Goal: Ask a question: Seek information or help from site administrators or community

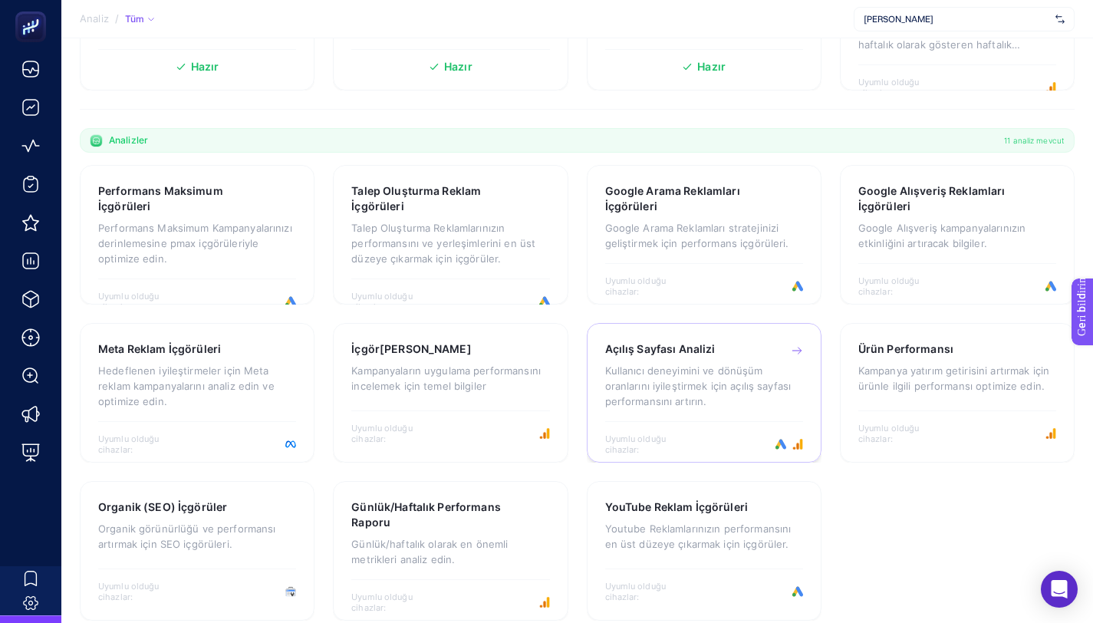
scroll to position [391, 0]
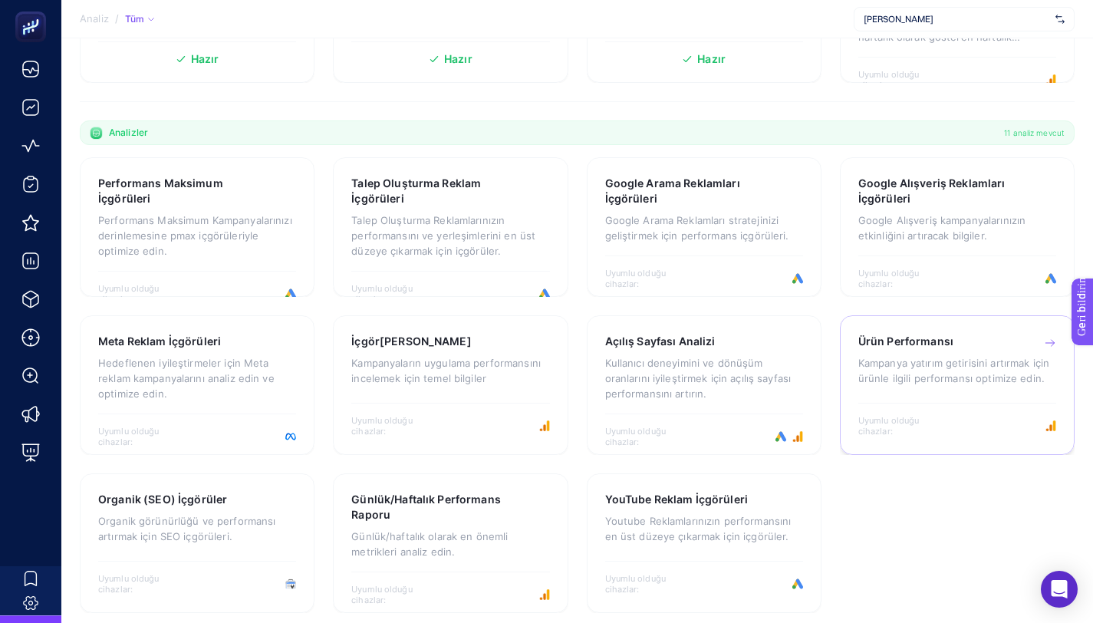
click at [907, 379] on font "Kampanya yatırım getirisini artırmak için ürünle ilgili performansı optimize ed…" at bounding box center [954, 371] width 191 height 28
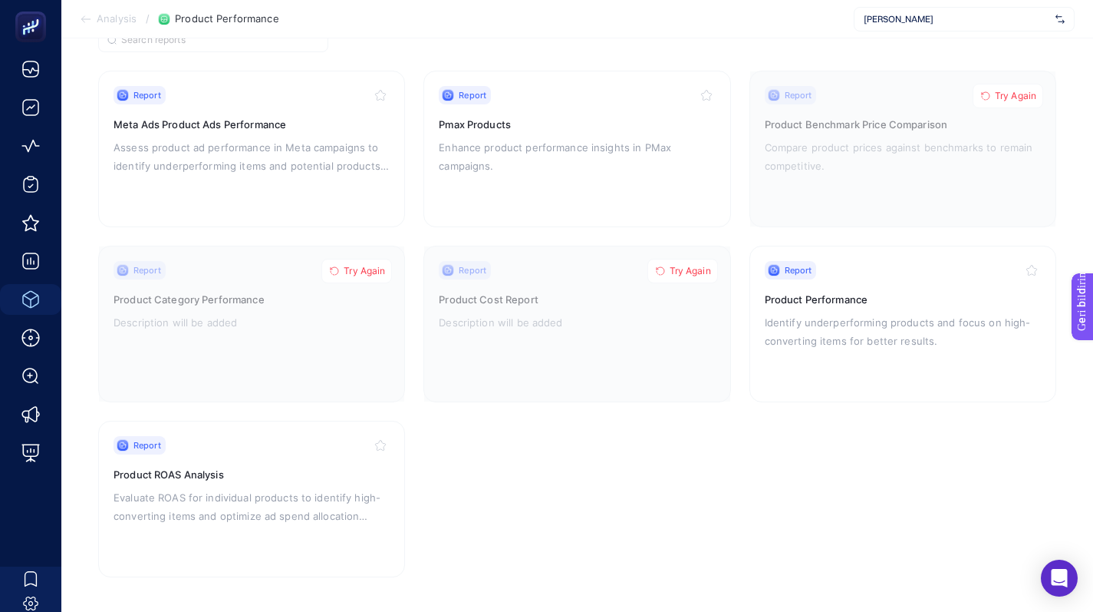
scroll to position [143, 0]
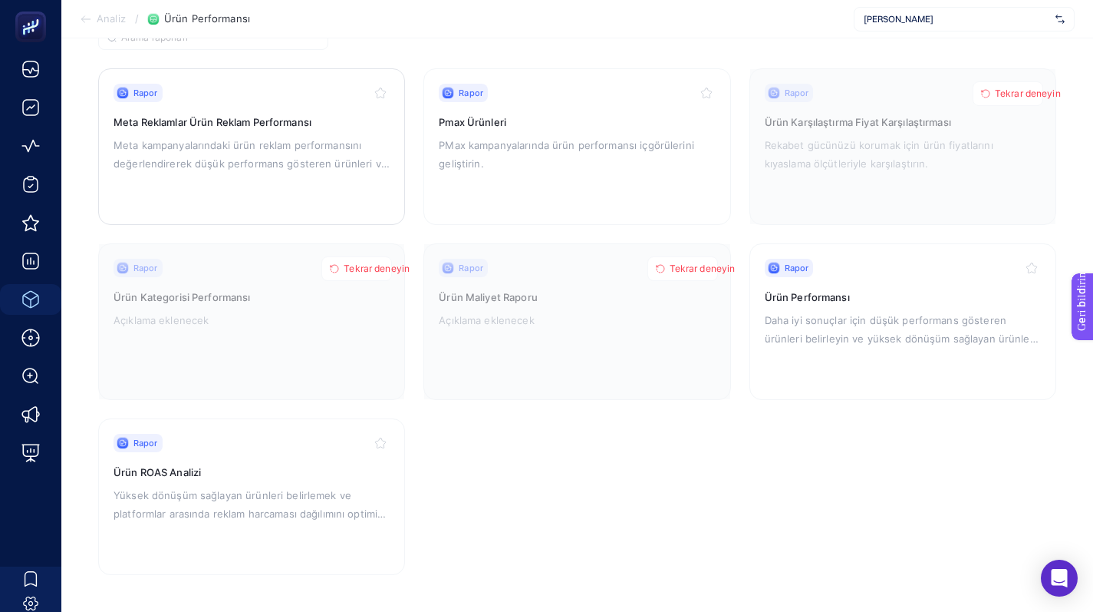
click at [322, 164] on font "Meta kampanyalarındaki ürün reklam performansını değerlendirerek düşük performa…" at bounding box center [252, 163] width 276 height 49
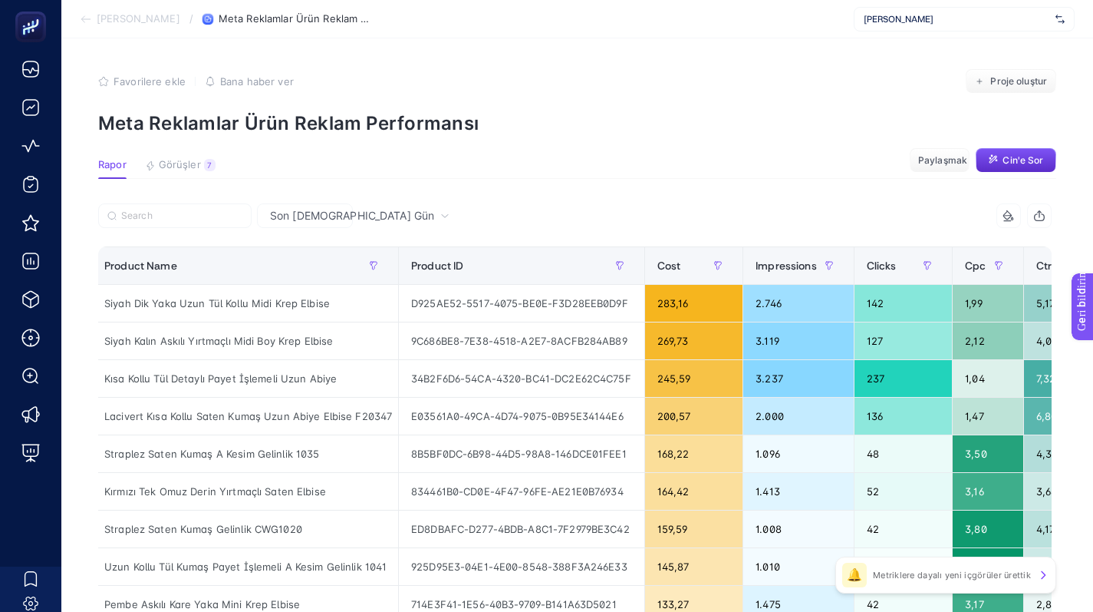
scroll to position [0, 409]
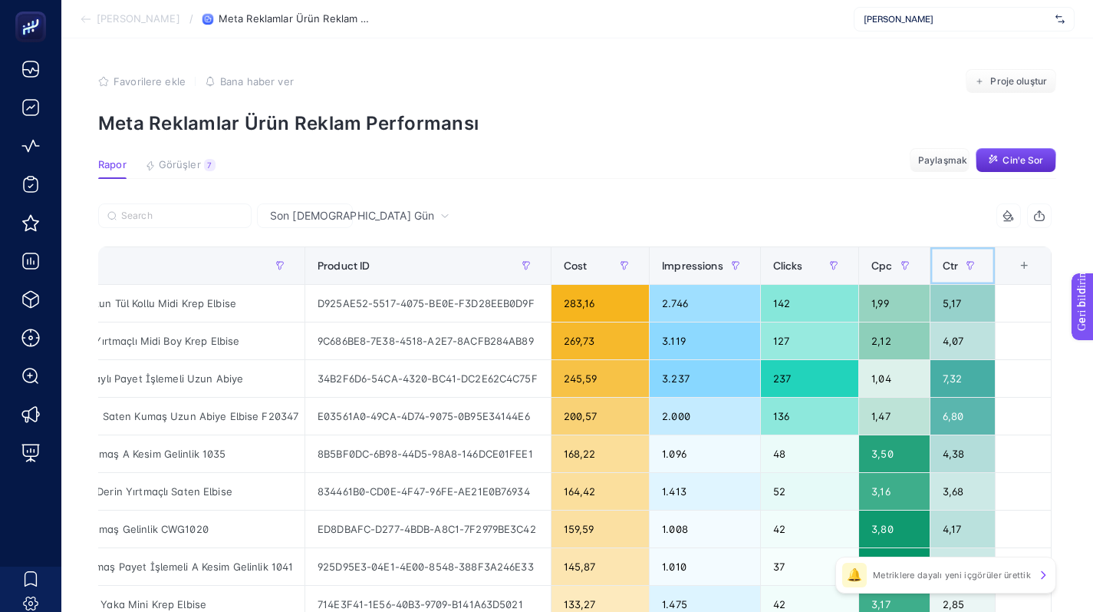
click at [958, 266] on span "Ctr" at bounding box center [950, 265] width 15 height 12
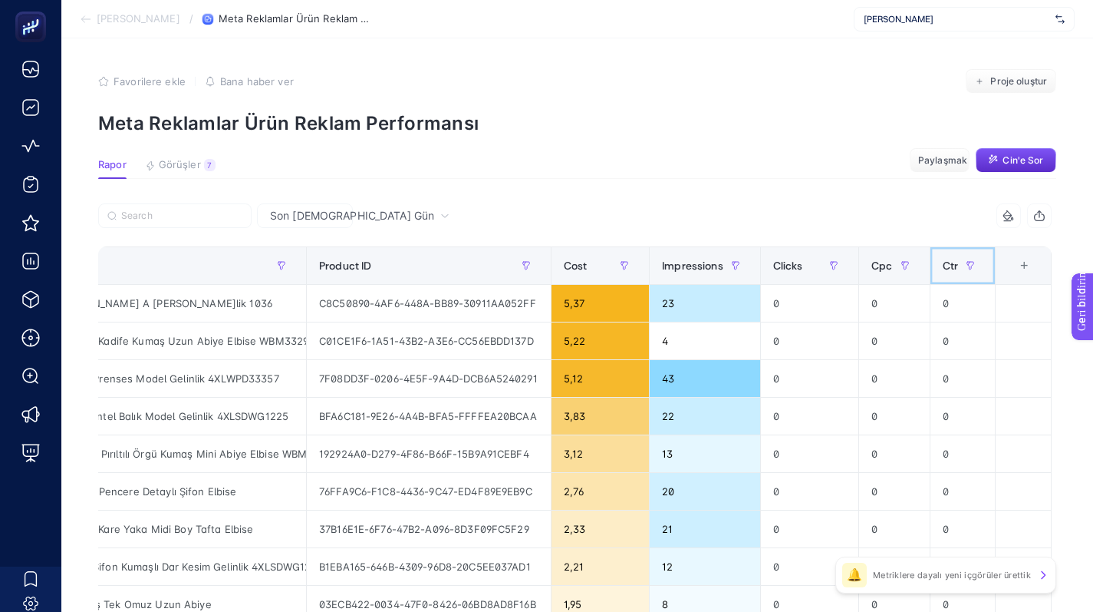
click at [958, 266] on span "Ctr" at bounding box center [950, 265] width 15 height 12
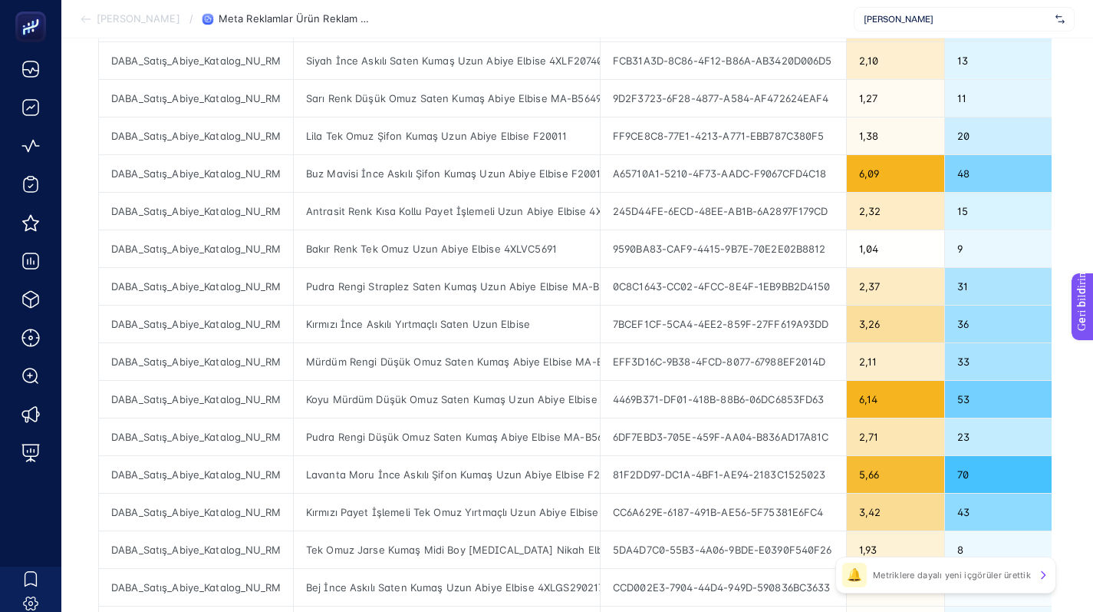
scroll to position [346, 0]
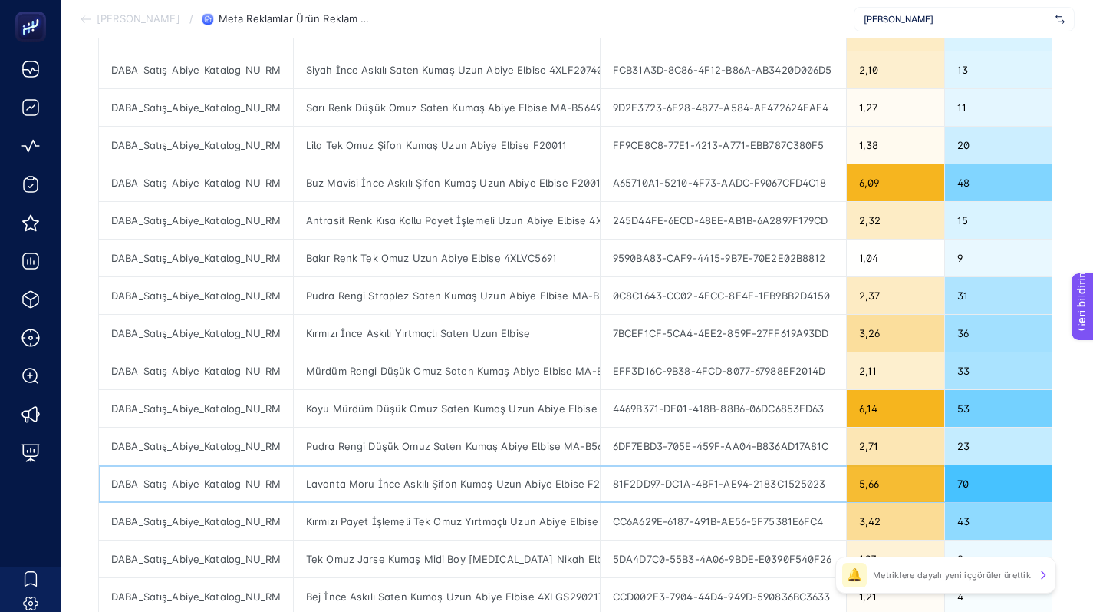
click at [364, 483] on div "Lavanta Moru İnce Askılı Şifon Kumaş Uzun Abiye Elbise F20235" at bounding box center [447, 483] width 306 height 37
click at [347, 477] on div "Lavanta Moru İnce Askılı Şifon Kumaş Uzun Abiye Elbise F20235" at bounding box center [447, 483] width 306 height 37
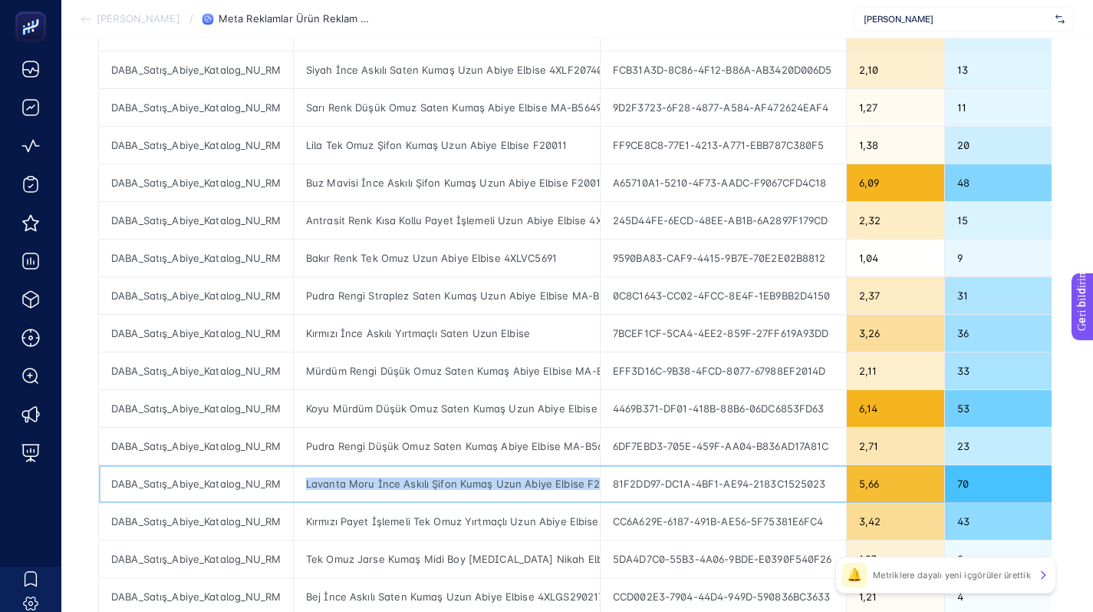
copy tr "Lavanta Moru İnce Askılı Şifon Kumaş Uzun Abiye Elbise F20235"
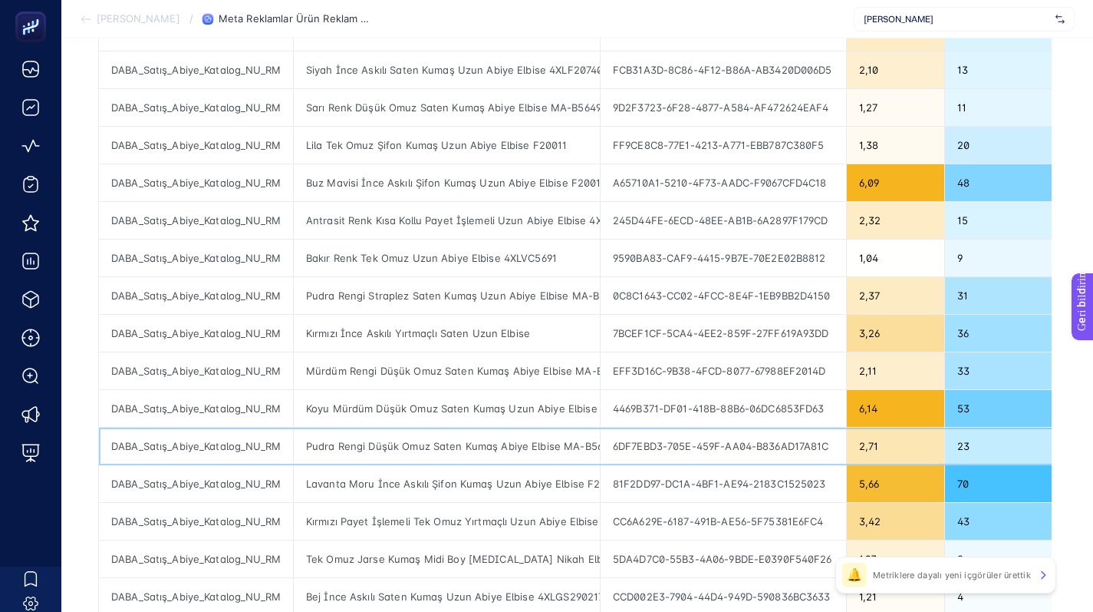
click at [406, 444] on div "Pudra Rengi Düşük Omuz Saten Kumaş Abiye Elbise MA-B5649-001K" at bounding box center [447, 445] width 306 height 37
copy tr "Pudra Rengi Düşük Omuz Saten Kumaş Abiye Elbise MA-B5649-001K"
click at [473, 407] on div "Koyu Mürdüm Düşük Omuz Saten Kumaş Uzun Abiye Elbise MA-B5649-001K" at bounding box center [447, 408] width 306 height 37
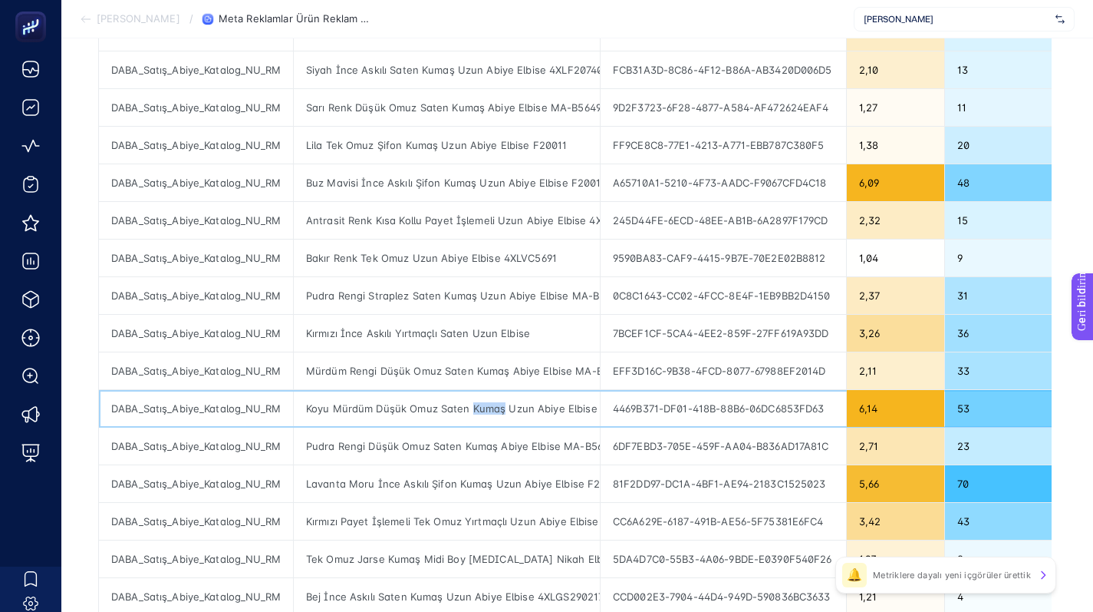
click at [473, 407] on div "Koyu Mürdüm Düşük Omuz Saten Kumaş Uzun Abiye Elbise MA-B5649-001K" at bounding box center [447, 408] width 306 height 37
copy tr "Koyu Mürdüm Düşük Omuz Saten Kumaş Uzun Abiye Elbise MA-B5649-001K"
click at [371, 362] on div "Mürdüm Rengi Düşük Omuz Saten Kumaş Abiye Elbise MA-B5649-001K" at bounding box center [447, 370] width 306 height 37
click at [369, 366] on div "Mürdüm Rengi Düşük Omuz Saten Kumaş Abiye Elbise MA-B5649-001K" at bounding box center [447, 370] width 306 height 37
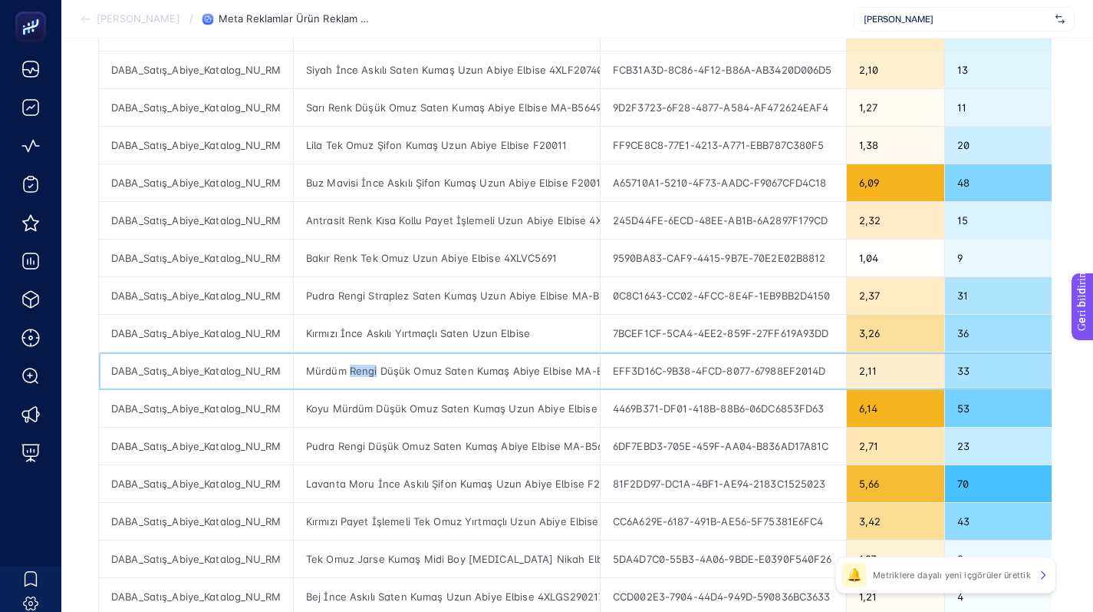
click at [369, 366] on div "Mürdüm Rengi Düşük Omuz Saten Kumaş Abiye Elbise MA-B5649-001K" at bounding box center [447, 370] width 306 height 37
copy tr "Mürdüm Rengi Düşük Omuz Saten Kumaş Abiye Elbise MA-B5649-001K"
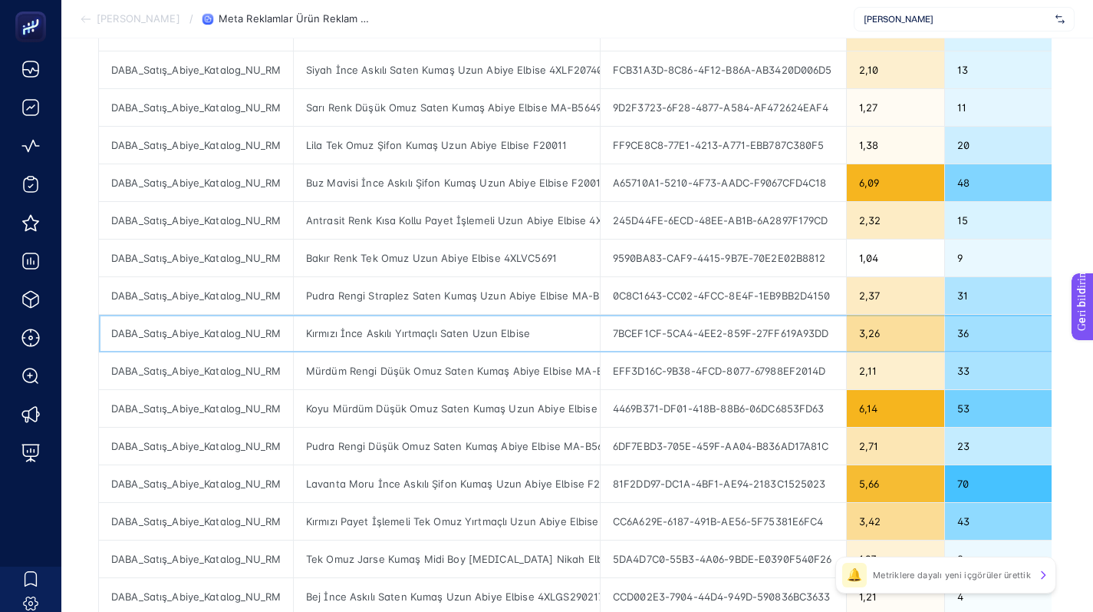
click at [368, 331] on div "Kırmızı İnce Askılı Yırtmaçlı Saten Uzun Elbise" at bounding box center [447, 333] width 306 height 37
copy tr "Kırmızı İnce Askılı Yırtmaçlı Saten Uzun Elbise"
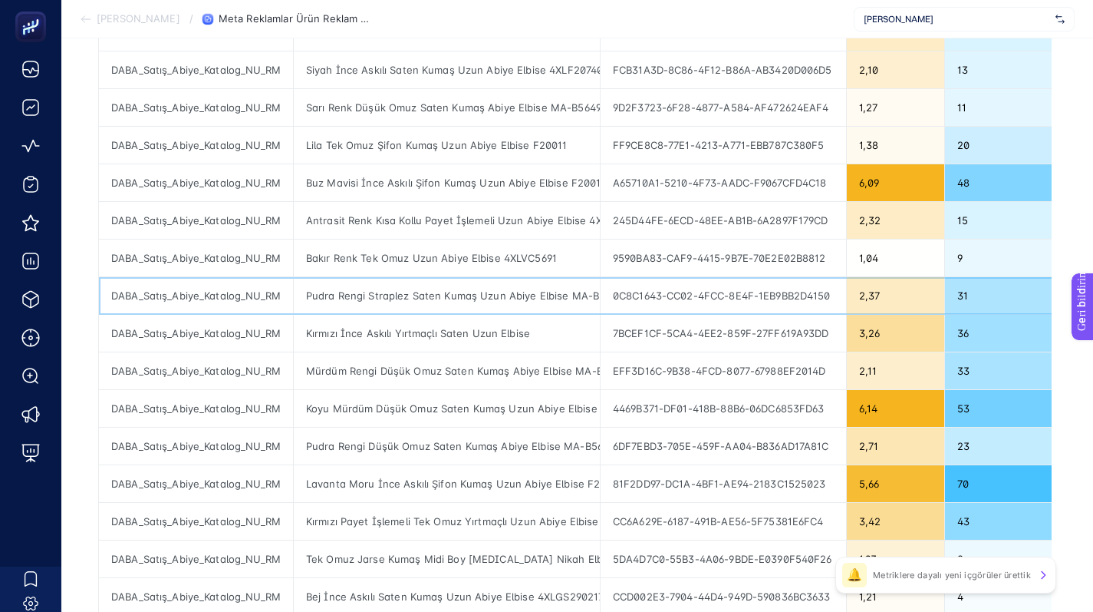
click at [384, 297] on div "Pudra Rengi Straplez Saten Kumaş Uzun Abiye Elbise MA-B5804-001K" at bounding box center [447, 295] width 306 height 37
copy tr "Pudra Rengi Straplez Saten Kumaş Uzun Abiye Elbise MA-B5804-001K"
click at [395, 259] on div "Bakır Renk Tek Omuz Uzun Abiye Elbise 4XLVC5691" at bounding box center [447, 257] width 306 height 37
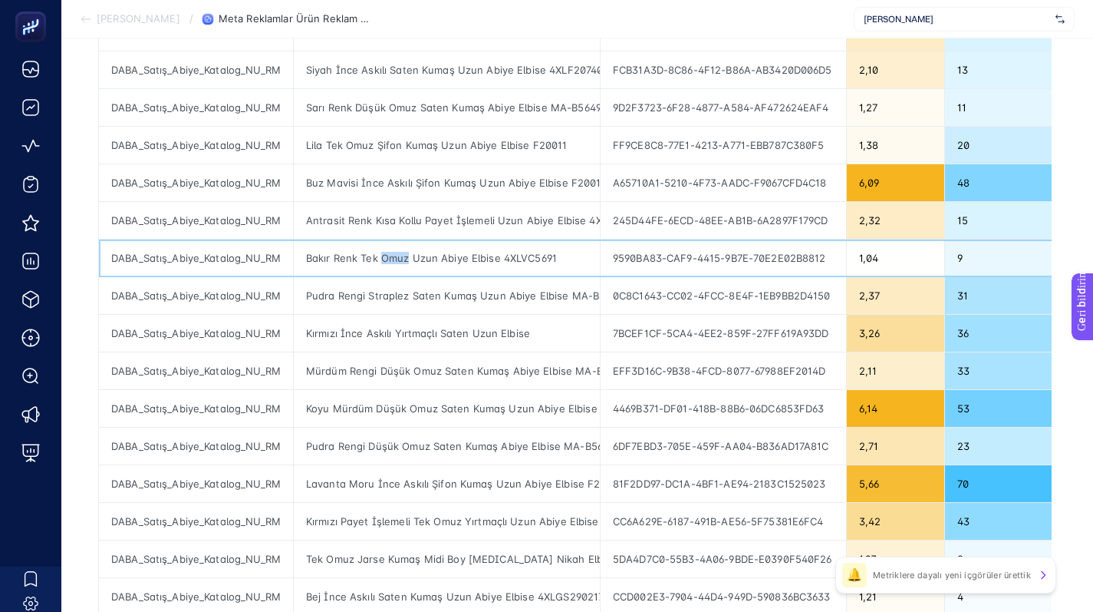
click at [395, 259] on div "Bakır Renk Tek Omuz Uzun Abiye Elbise 4XLVC5691" at bounding box center [447, 257] width 306 height 37
copy tr "Bakır Renk Tek Omuz Uzun Abiye Elbise 4XLVC5691"
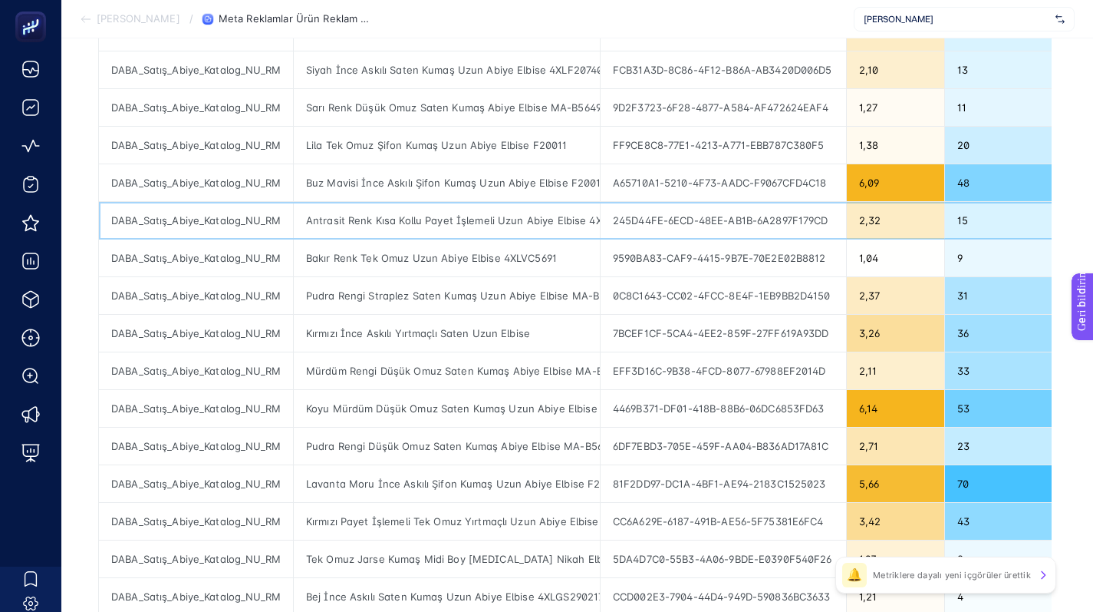
click at [362, 221] on div "Antrasit Renk Kısa Kollu Payet İşlemeli Uzun Abiye Elbise 4XLWGIN6064D" at bounding box center [447, 220] width 306 height 37
copy tr "Antrasit Renk Kısa Kollu Payet İşlemeli Uzun Abiye Elbise 4XLWGIN6064D"
click at [412, 180] on div "Buz Mavisi İnce Askılı Şifon Kumaş Uzun Abiye Elbise F20010" at bounding box center [447, 182] width 306 height 37
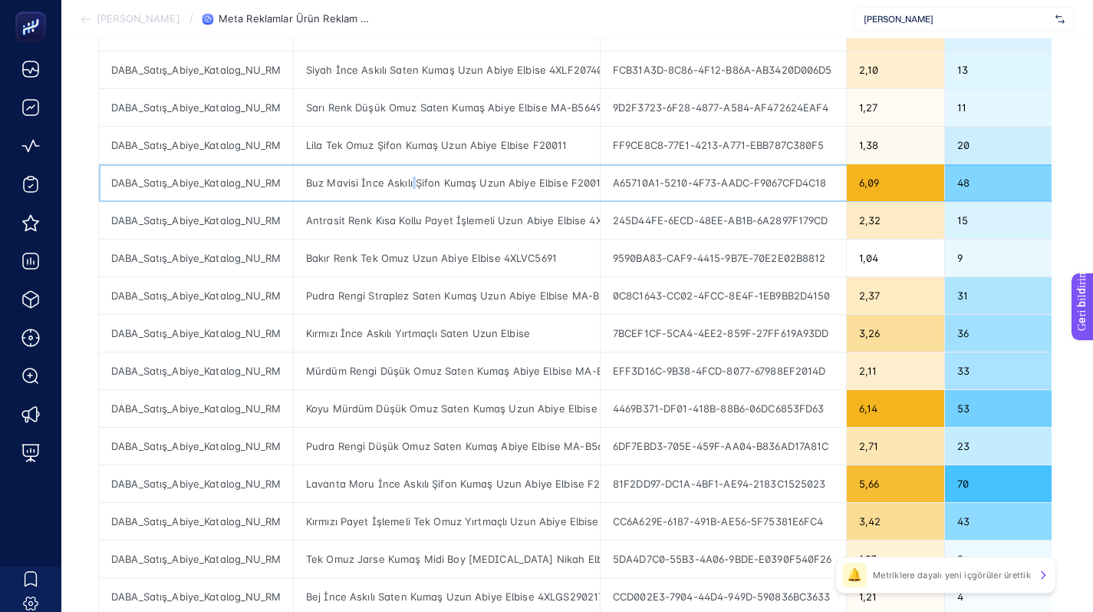
click at [412, 180] on div "Buz Mavisi İnce Askılı Şifon Kumaş Uzun Abiye Elbise F20010" at bounding box center [447, 182] width 306 height 37
copy tr "Buz Mavisi İnce Askılı Şifon Kumaş Uzun Abiye Elbise F20010"
click at [401, 142] on div "Lila Tek Omuz Şifon Kumaş Uzun Abiye Elbise F20011" at bounding box center [447, 145] width 306 height 37
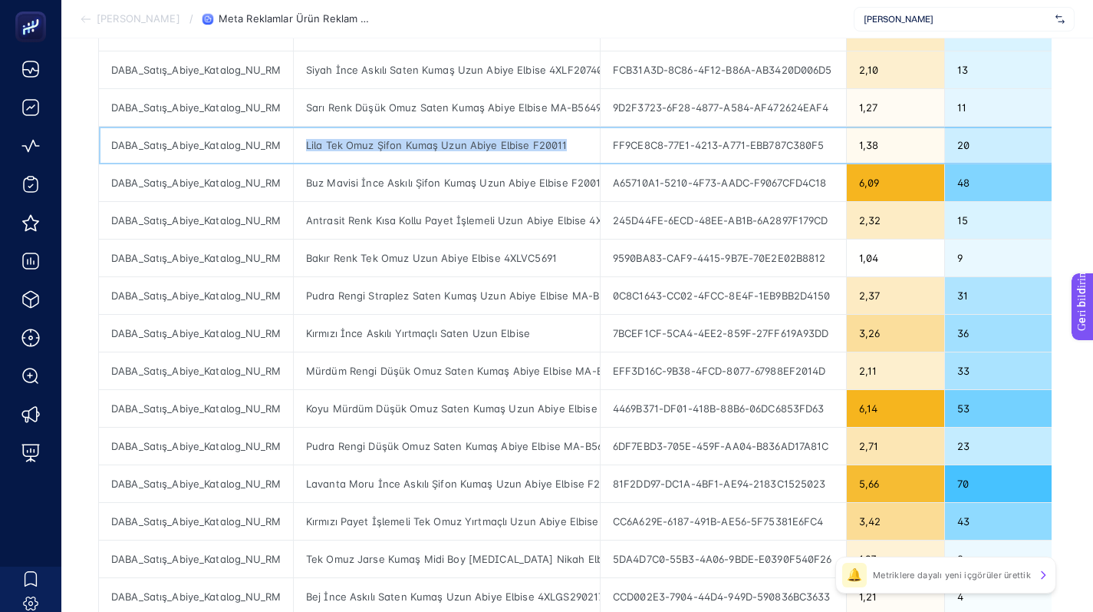
click at [401, 142] on div "Lila Tek Omuz Şifon Kumaş Uzun Abiye Elbise F20011" at bounding box center [447, 145] width 306 height 37
copy tr "Lila Tek Omuz Şifon Kumaş Uzun Abiye Elbise F20011"
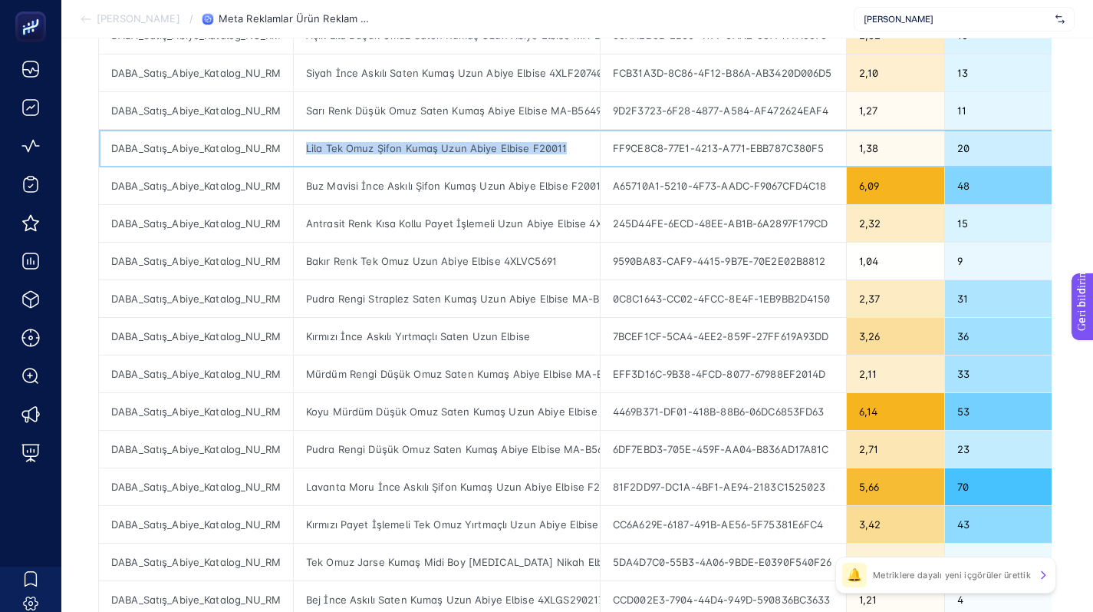
scroll to position [343, 0]
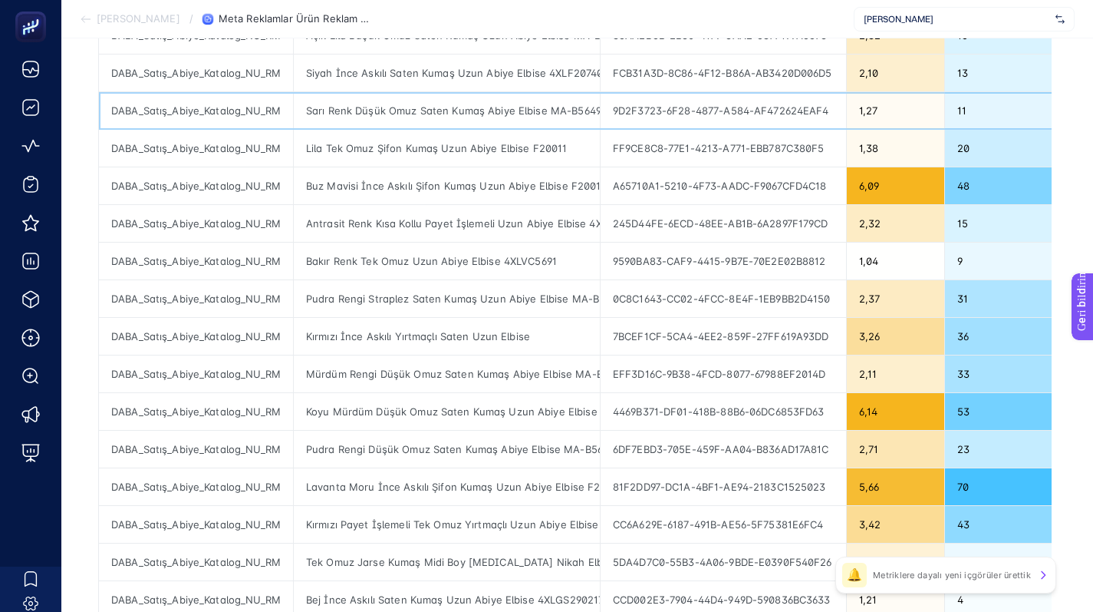
click at [368, 104] on div "Sarı Renk Düşük Omuz Saten Kumaş Abiye Elbise MA-B5649-001K" at bounding box center [447, 110] width 306 height 37
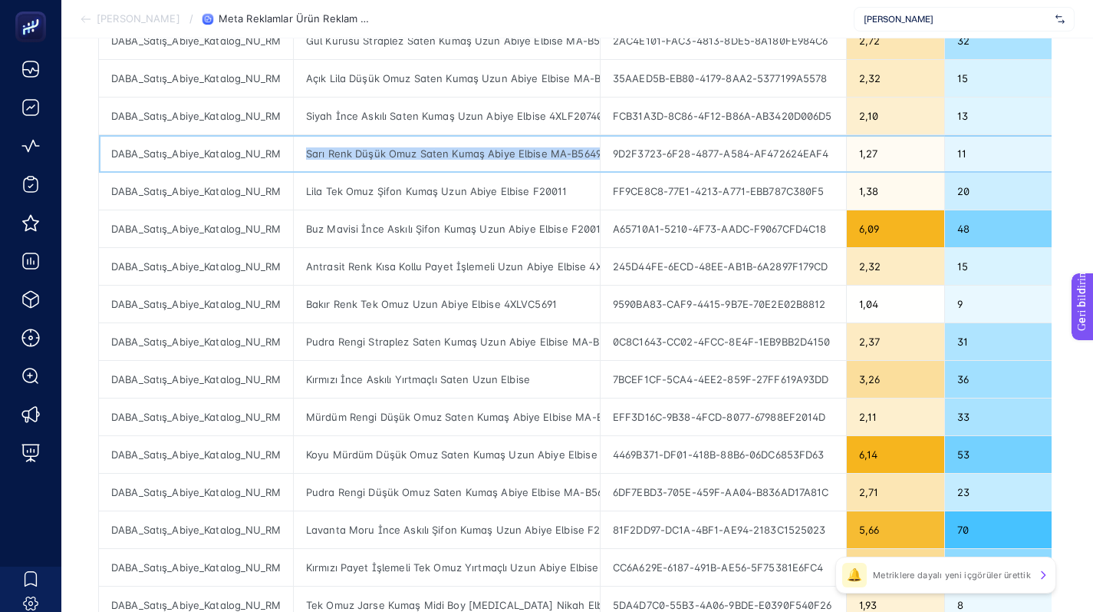
scroll to position [259, 0]
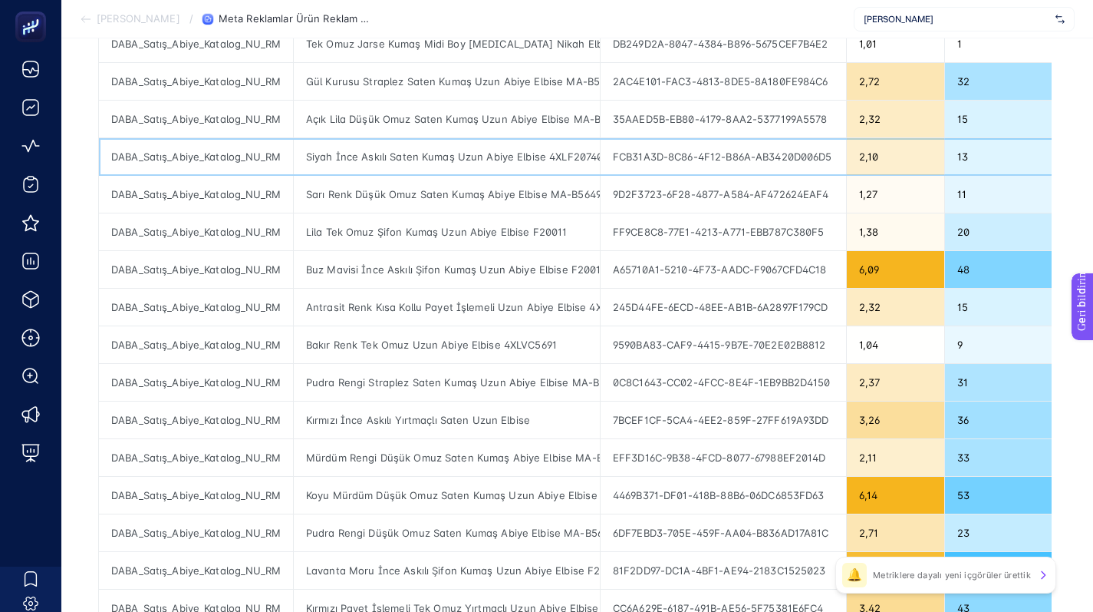
click at [374, 153] on div "Siyah İnce Askılı Saten Kumaş Uzun Abiye Elbise 4XLF20740" at bounding box center [447, 156] width 306 height 37
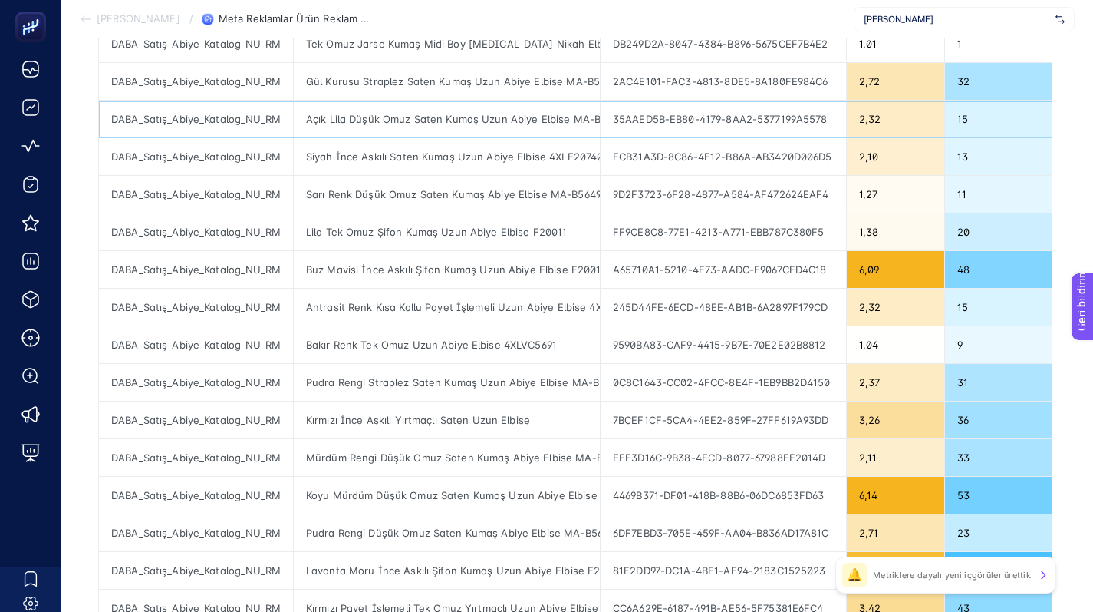
click at [471, 115] on div "Açık Lila Düşük Omuz Saten Kumaş Uzun Abiye Elbise MA-B5649-001K" at bounding box center [447, 119] width 306 height 37
drag, startPoint x: 471, startPoint y: 115, endPoint x: 583, endPoint y: 0, distance: 160.6
click at [471, 115] on div "Açık Lila Düşük Omuz Saten Kumaş Uzun Abiye Elbise MA-B5649-001K" at bounding box center [447, 119] width 306 height 37
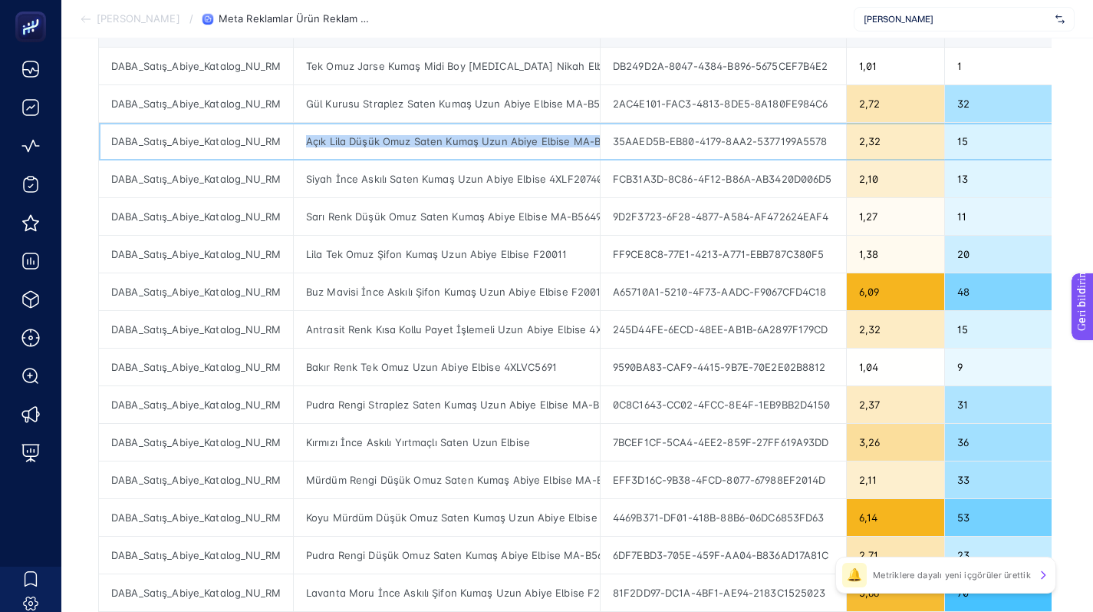
scroll to position [236, 0]
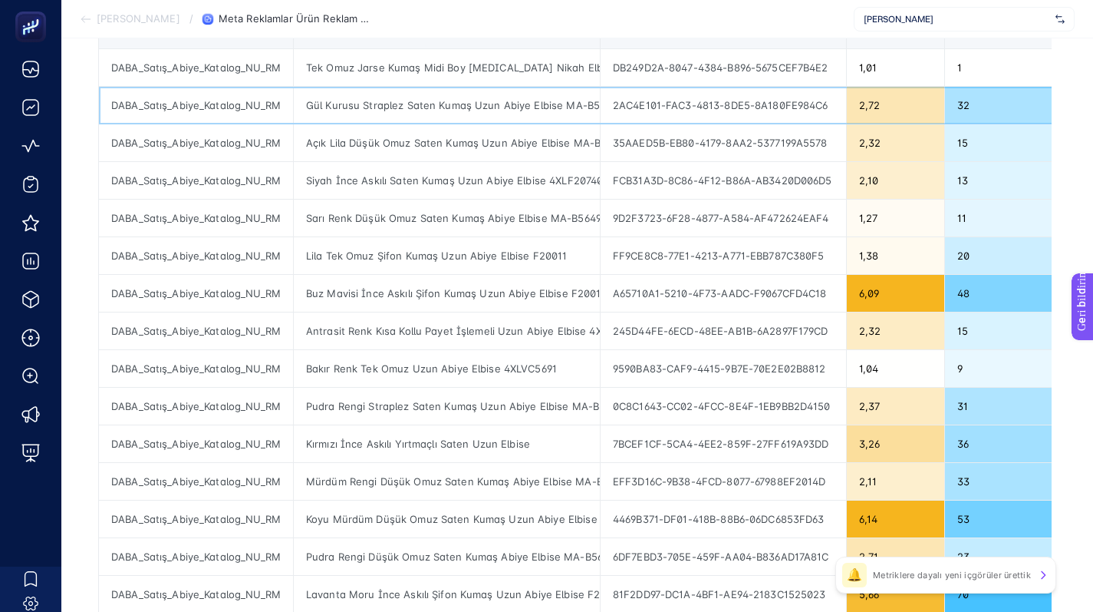
click at [386, 102] on div "Gül Kurusu Straplez Saten Kumaş Uzun Abiye Elbise MA-B5804-001K" at bounding box center [447, 105] width 306 height 37
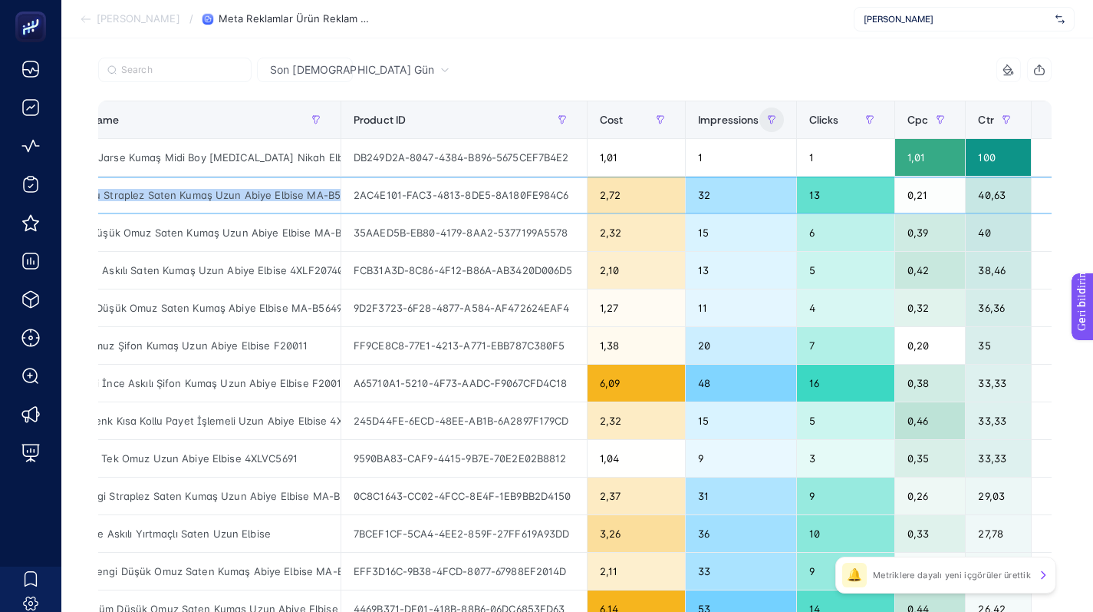
scroll to position [0, 261]
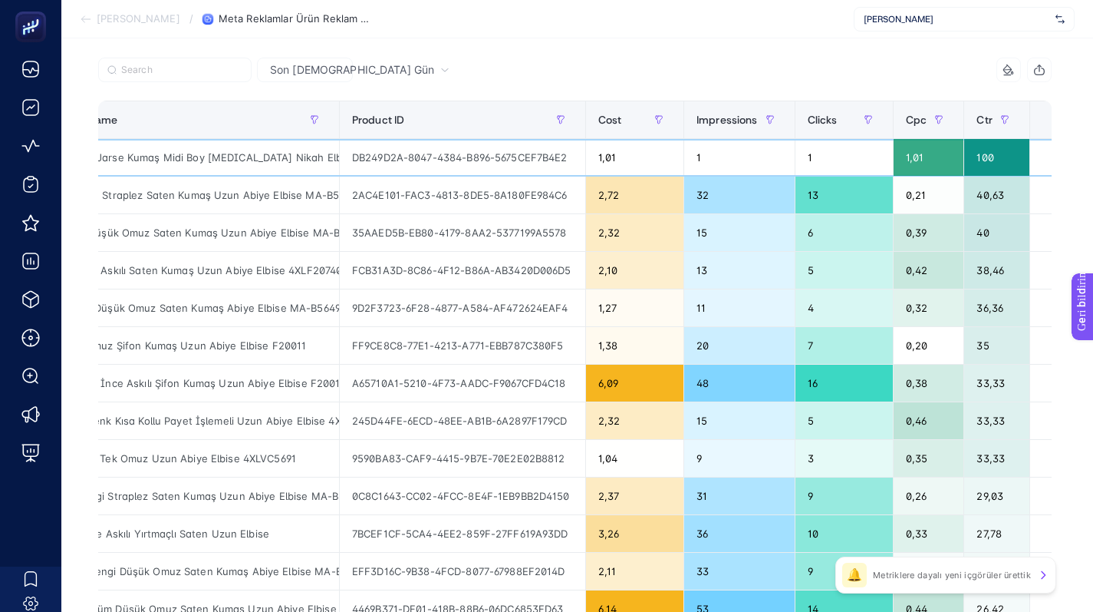
click at [426, 157] on div "DB249D2A-8047-4384-B896-5675CEF7B4E2" at bounding box center [463, 157] width 246 height 37
click at [245, 157] on div "Tek Omuz Jarse Kumaş Midi Boy [MEDICAL_DATA] Nikah Elbisesi" at bounding box center [186, 157] width 306 height 37
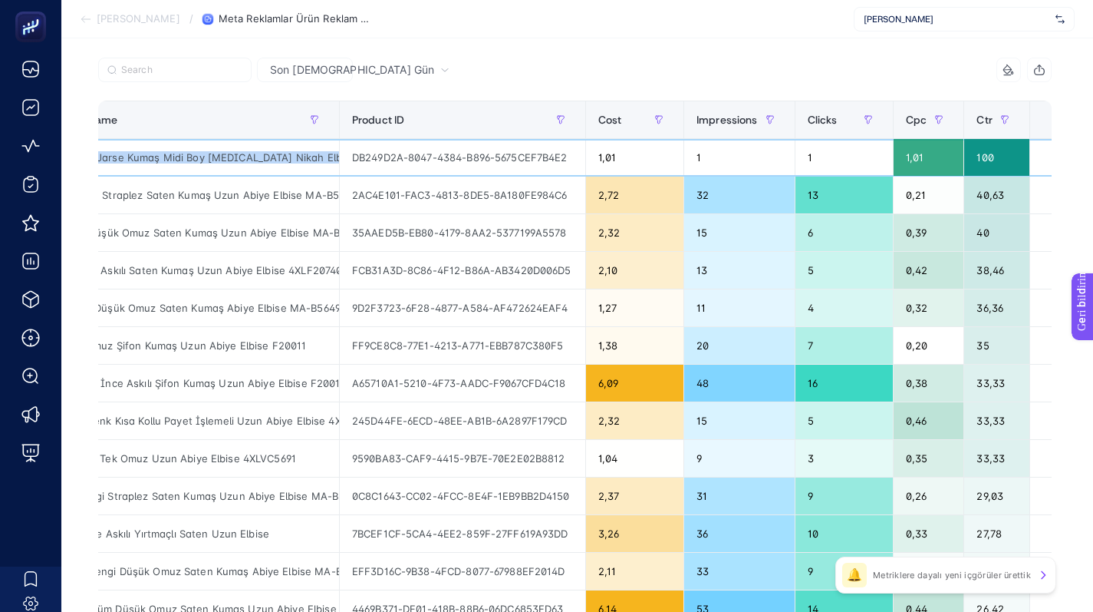
click at [245, 157] on div "Tek Omuz Jarse Kumaş Midi Boy [MEDICAL_DATA] Nikah Elbisesi" at bounding box center [186, 157] width 306 height 37
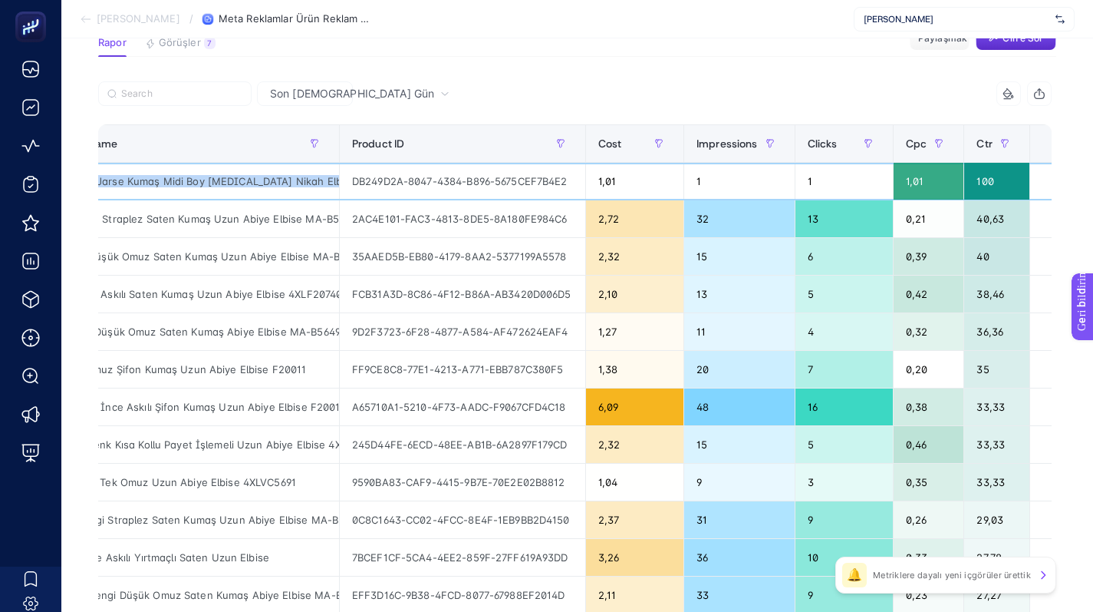
scroll to position [121, 0]
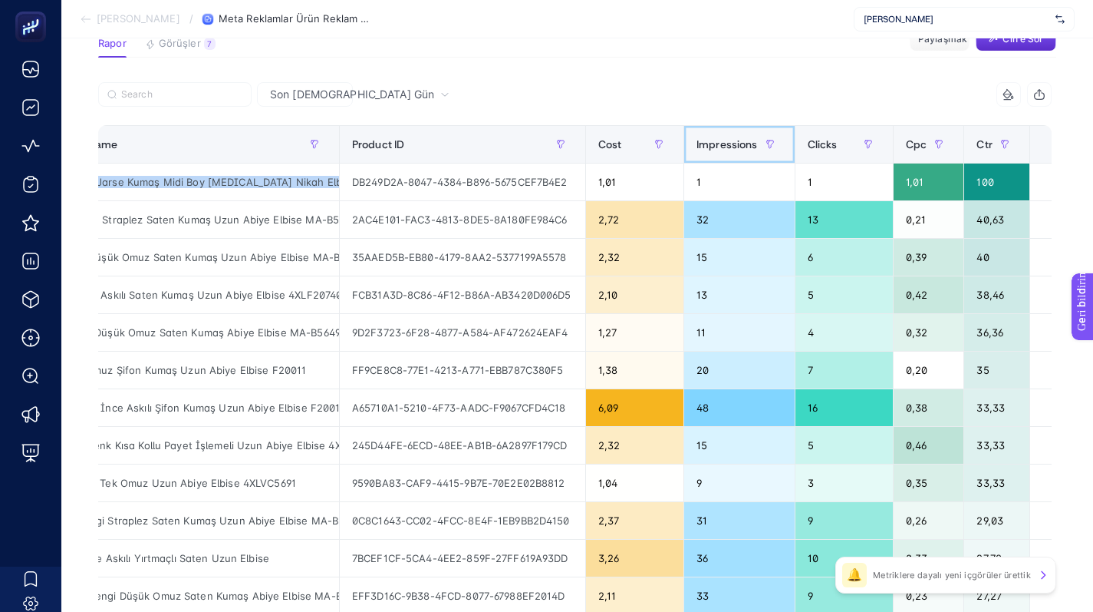
click at [756, 143] on span "Impressions" at bounding box center [727, 144] width 61 height 12
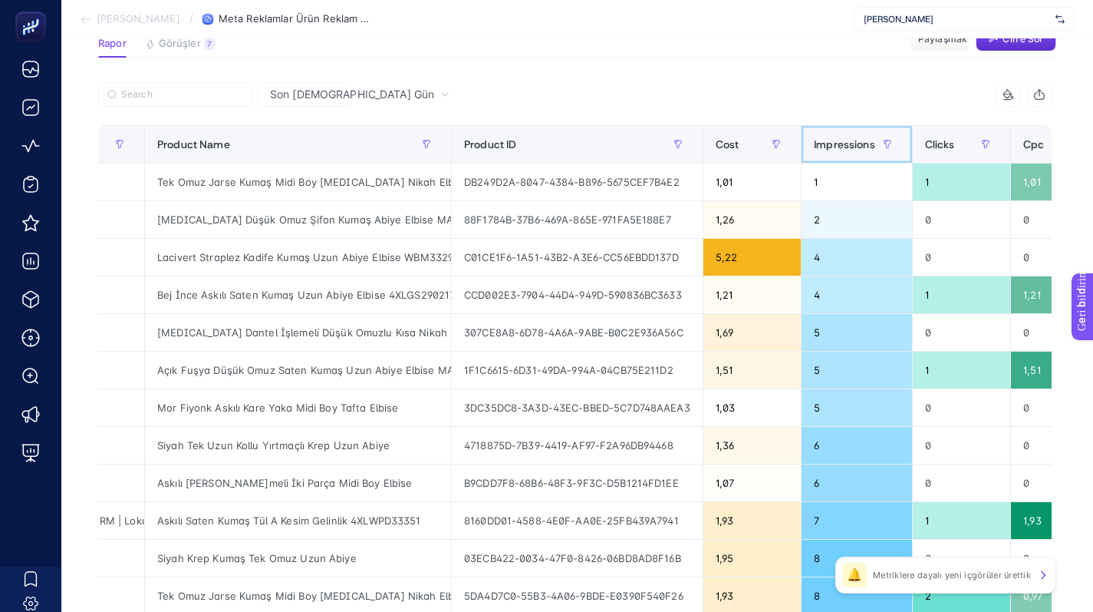
click at [850, 141] on span "Impressions" at bounding box center [844, 144] width 61 height 12
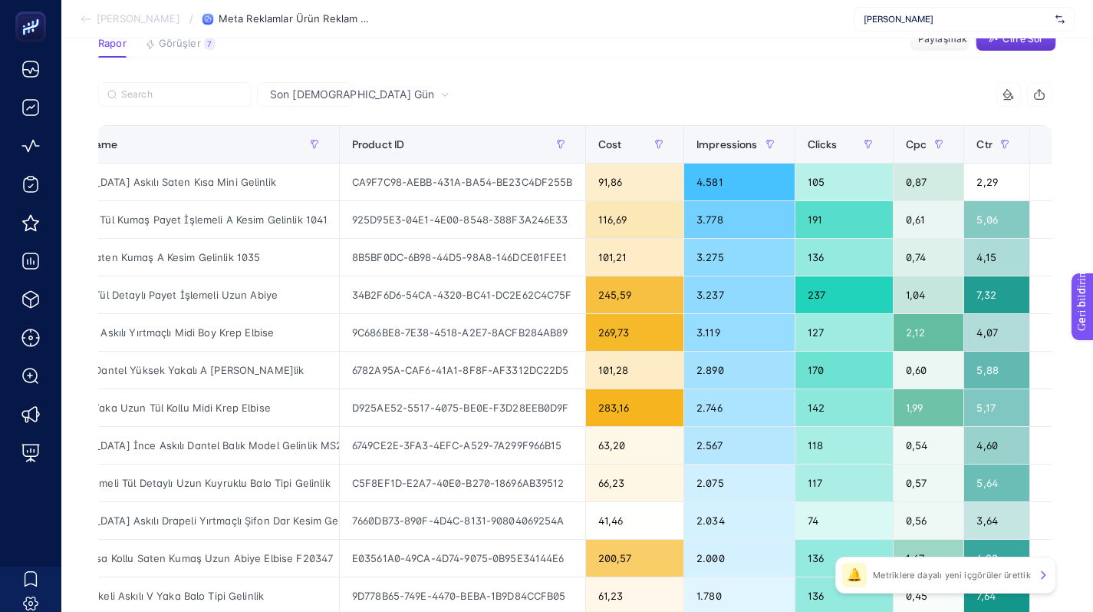
click at [1028, 41] on font "Cin'e Sor" at bounding box center [1023, 39] width 41 height 12
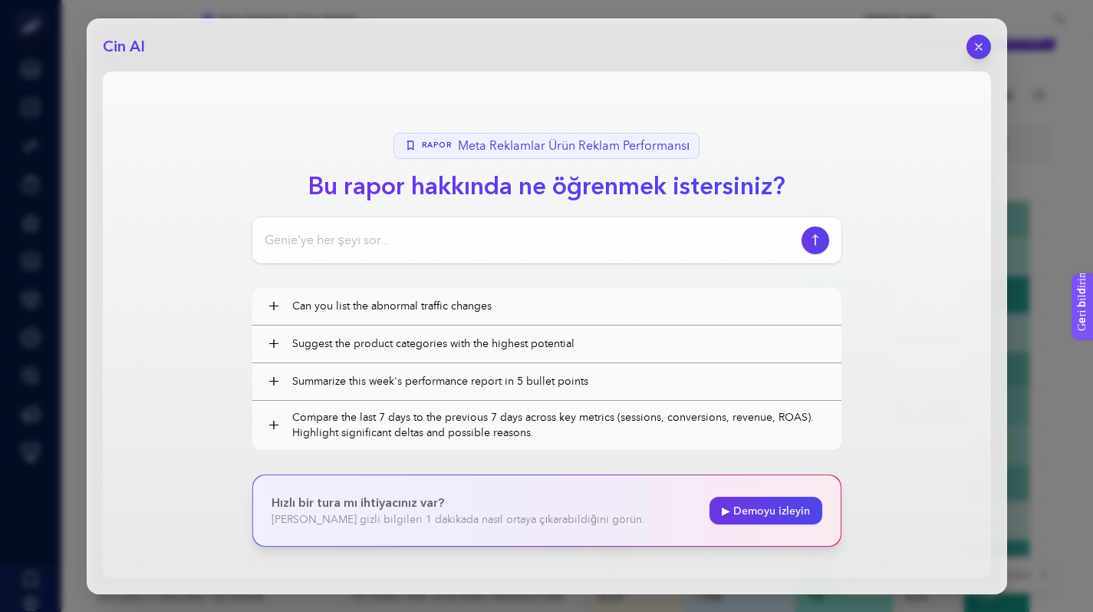
click at [526, 231] on input at bounding box center [530, 240] width 531 height 18
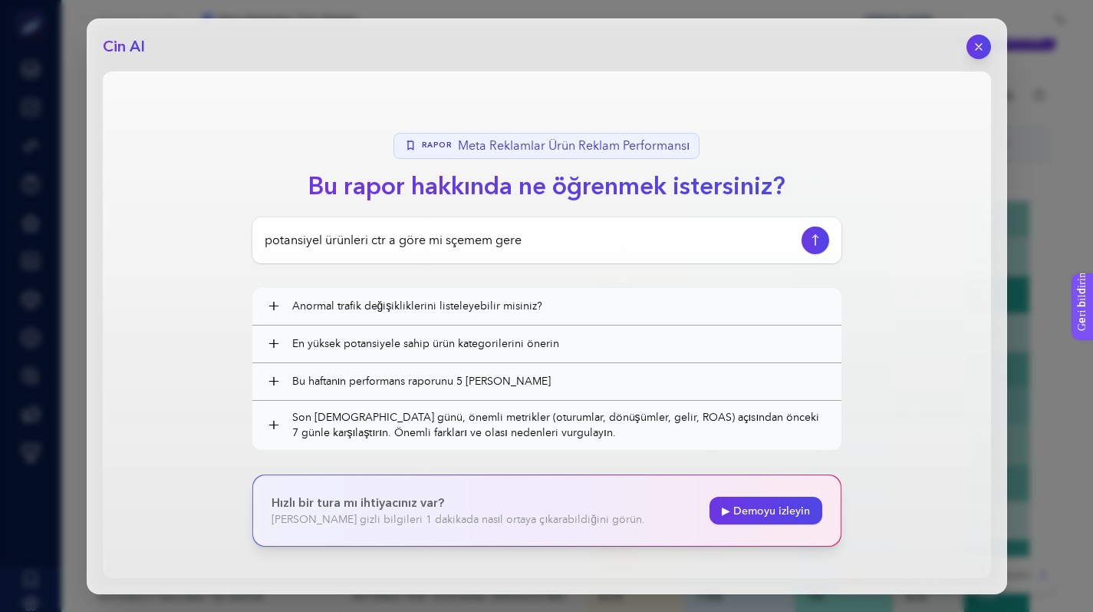
type input "potansiyel ürünleri ctr a göre mi sçemem gerek"
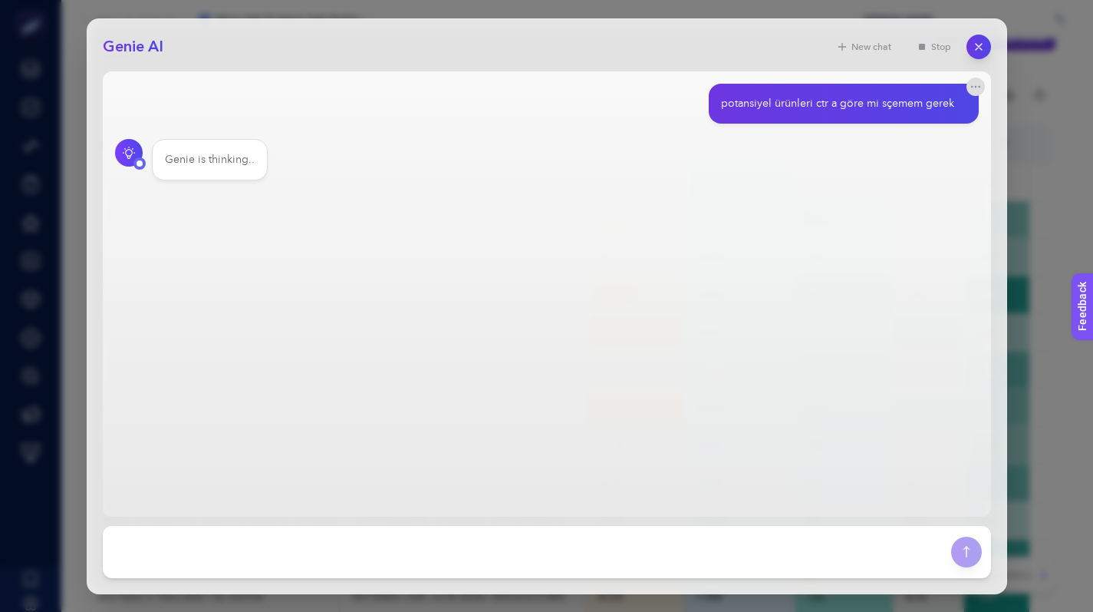
click at [685, 174] on div "Genie is thinking.." at bounding box center [547, 159] width 864 height 41
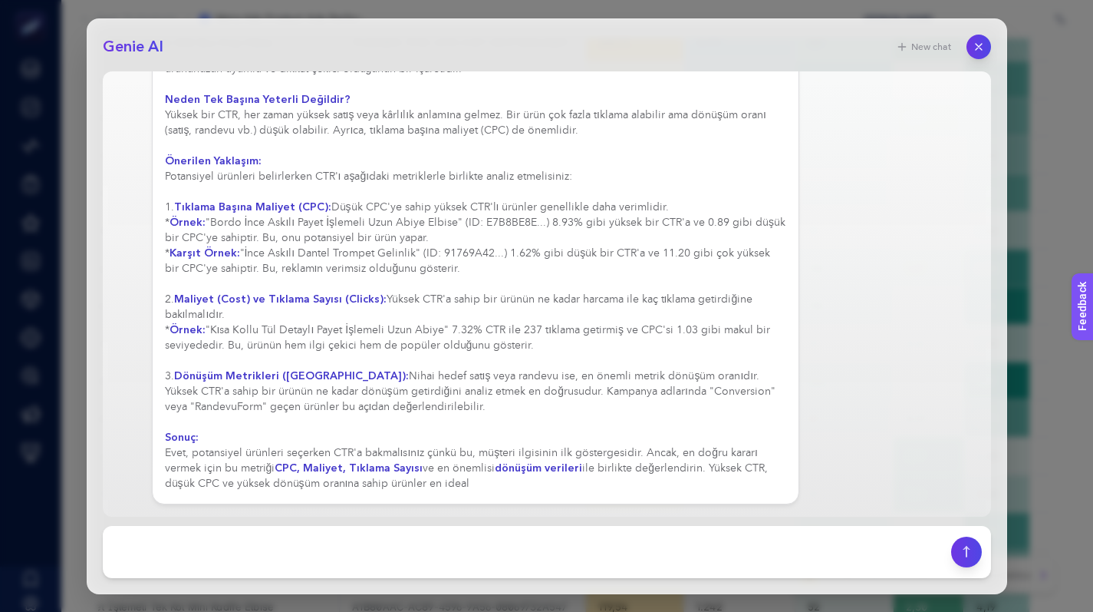
scroll to position [638, 0]
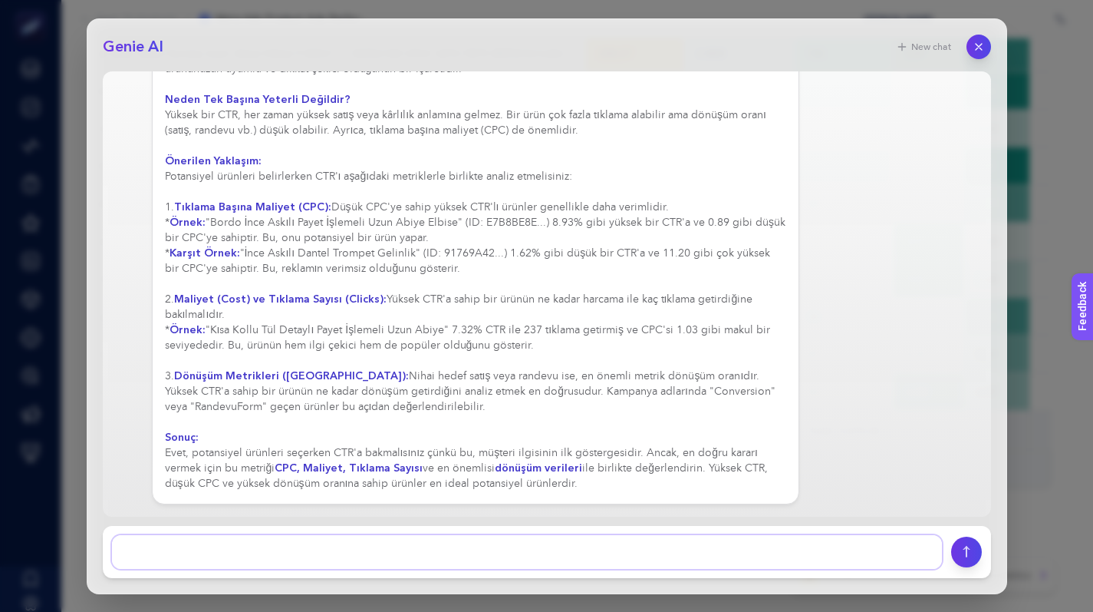
click at [326, 551] on textarea at bounding box center [527, 552] width 830 height 34
type textarea "bana potansiyel ürünlerimi sıralar mıısın hangilerine ayrı kampnaya açmam gerek"
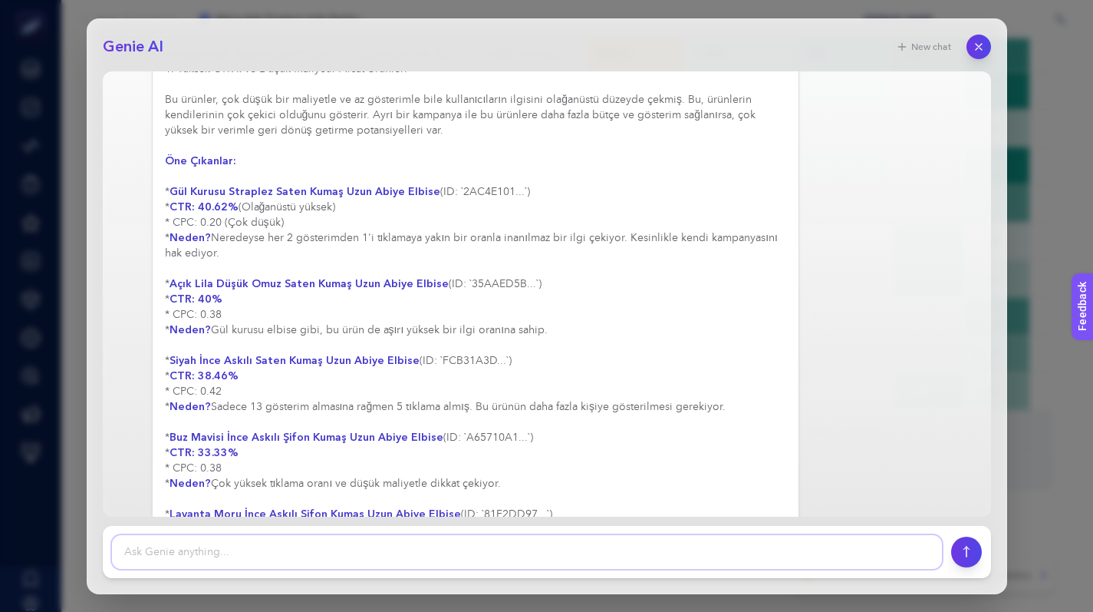
scroll to position [939, 0]
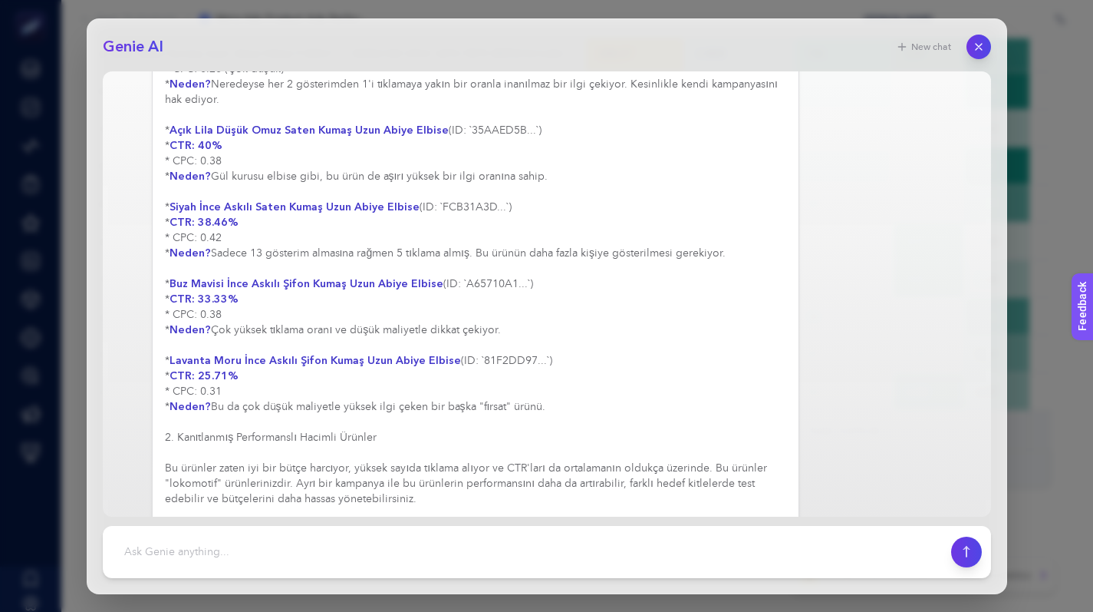
drag, startPoint x: 571, startPoint y: 406, endPoint x: 663, endPoint y: 411, distance: 92.2
click at [663, 411] on div "Elbette, raporunuzdaki verilere dayanarak potansiyel ürünlerinizi ve hangilerin…" at bounding box center [476, 338] width 622 height 1044
click at [493, 373] on div "Elbette, raporunuzdaki verilere dayanarak potansiyel ürünlerinizi ve hangilerin…" at bounding box center [476, 384] width 622 height 1136
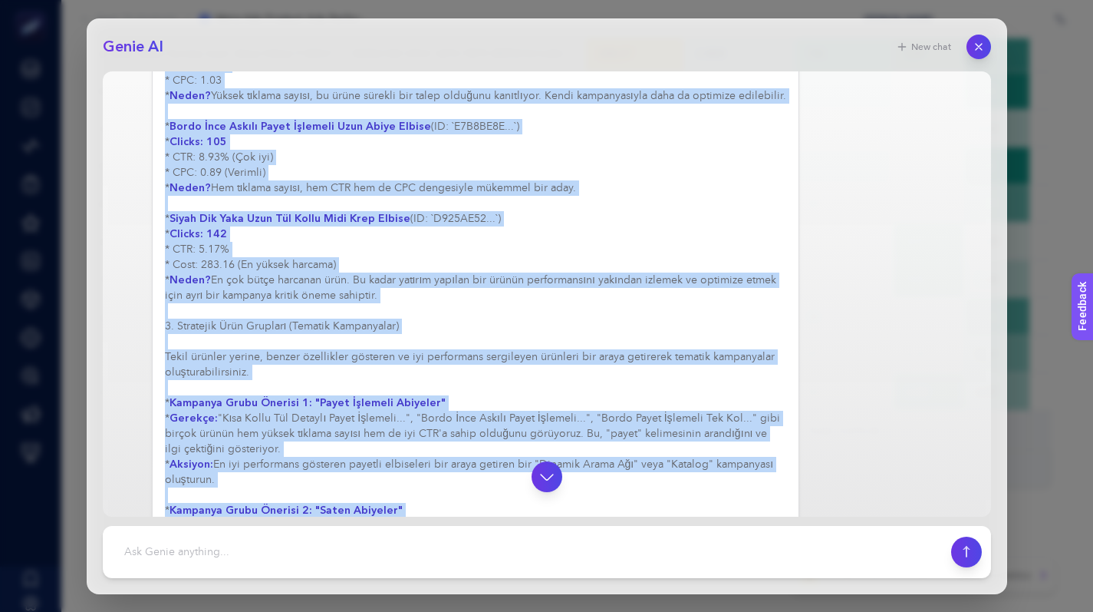
scroll to position [1617, 0]
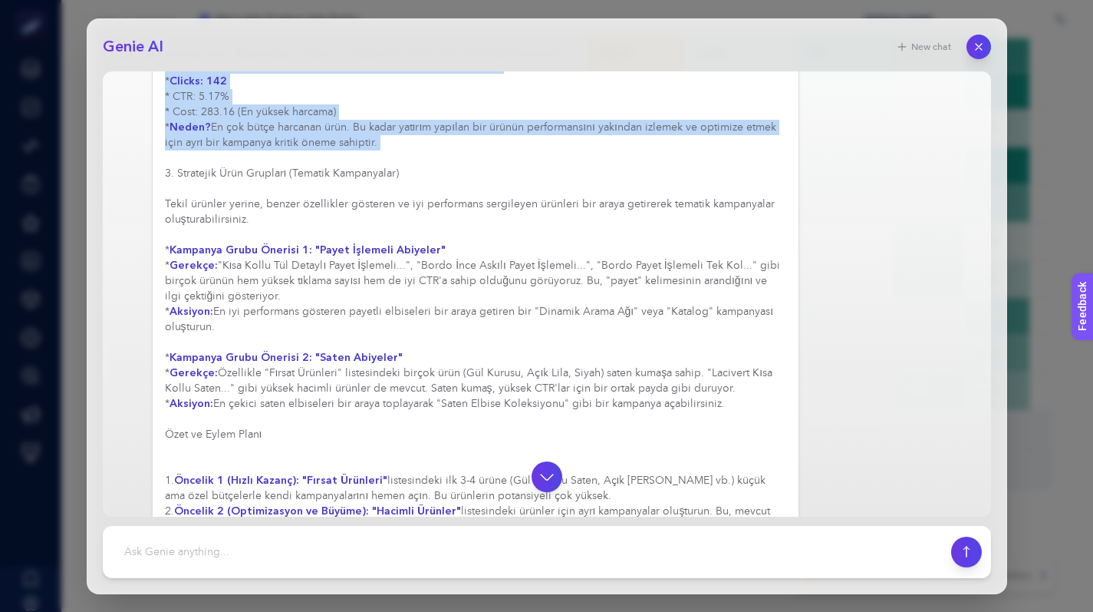
drag, startPoint x: 159, startPoint y: 182, endPoint x: 519, endPoint y: 166, distance: 360.2
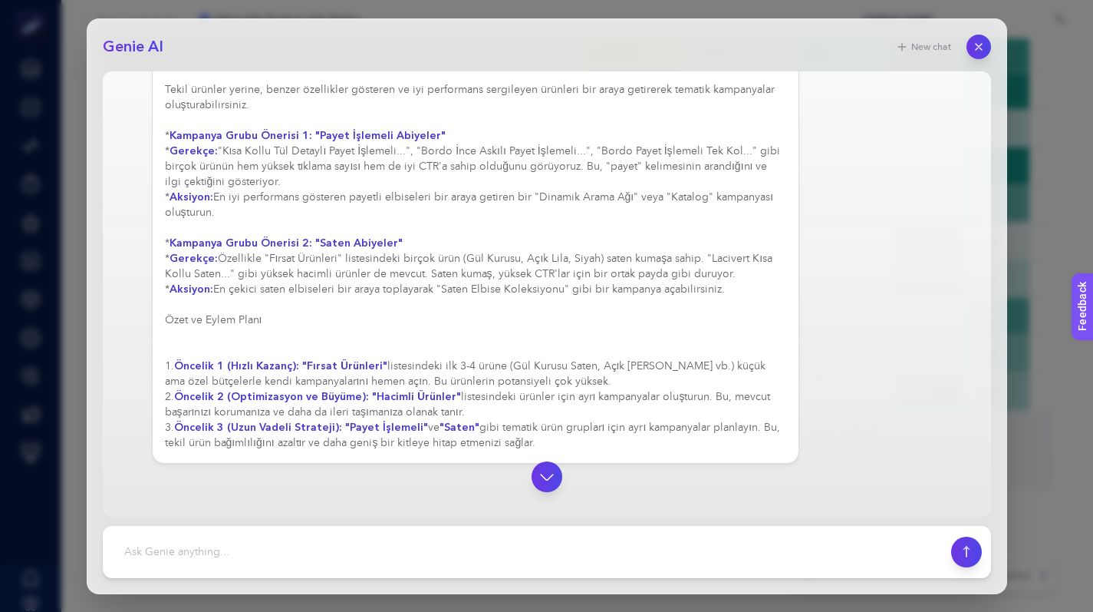
scroll to position [1707, 0]
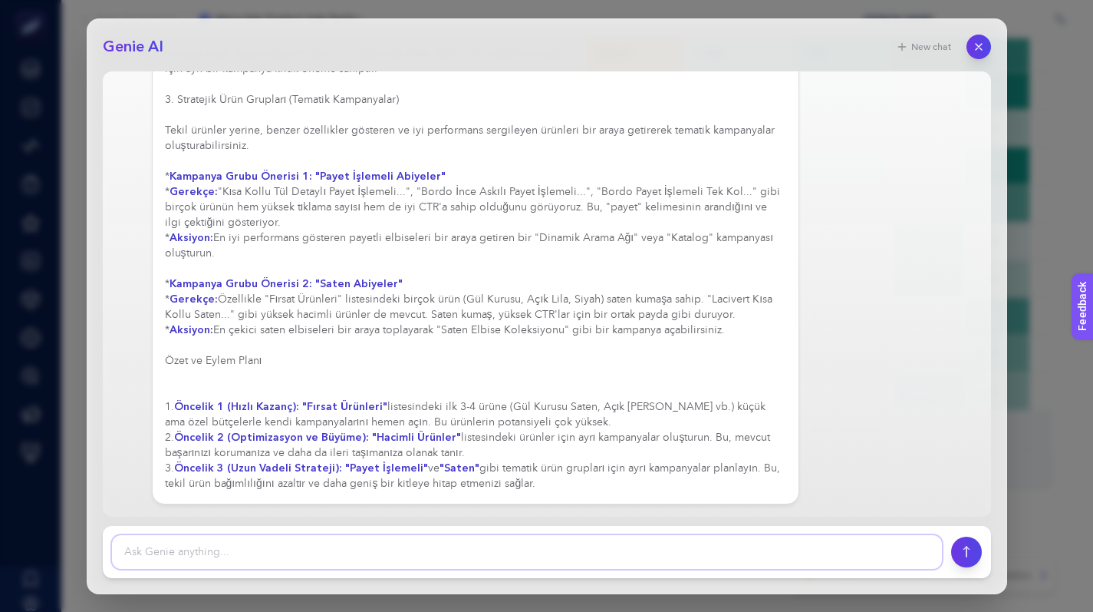
click at [261, 555] on textarea at bounding box center [527, 552] width 830 height 34
type textarea "sadece ürün isimlerini yazar mısın ekleyeylim"
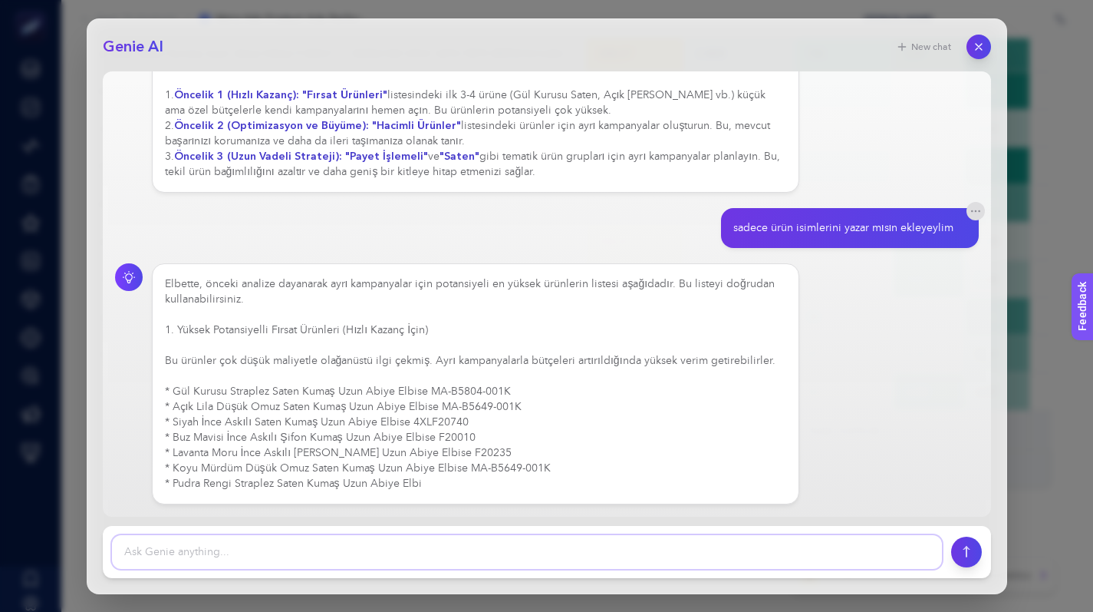
scroll to position [2042, 0]
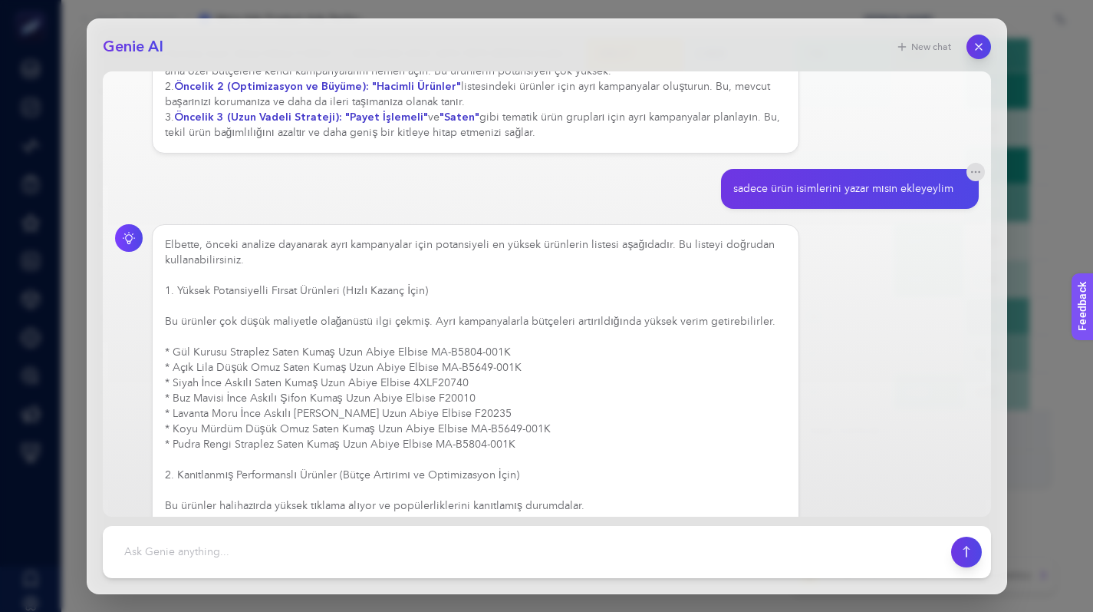
drag, startPoint x: 168, startPoint y: 367, endPoint x: 566, endPoint y: 462, distance: 408.7
click at [566, 462] on div "Elbette, önceki analize dayanarak ayrı kampanyalar için potansiyeli en yüksek ü…" at bounding box center [476, 406] width 622 height 338
click at [515, 461] on div "Elbette, önceki analize dayanarak ayrı kampanyalar için potansiyeli en yüksek ü…" at bounding box center [476, 421] width 622 height 368
drag, startPoint x: 515, startPoint y: 459, endPoint x: 178, endPoint y: 384, distance: 345.1
click at [179, 383] on div "Elbette, önceki analize dayanarak ayrı kampanyalar için potansiyeli en yüksek ü…" at bounding box center [476, 452] width 622 height 430
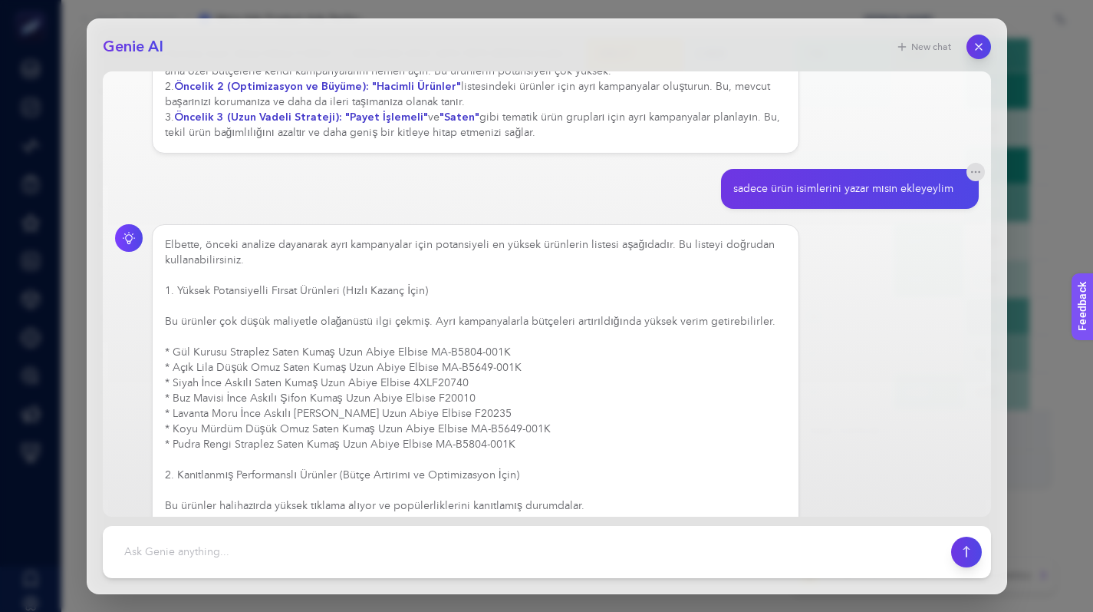
drag, startPoint x: 182, startPoint y: 387, endPoint x: 182, endPoint y: 374, distance: 13.8
click at [183, 387] on div "Elbette, önceki analize dayanarak ayrı kampanyalar için potansiyeli en yüksek ü…" at bounding box center [476, 467] width 622 height 460
drag, startPoint x: 175, startPoint y: 368, endPoint x: 554, endPoint y: 460, distance: 389.9
click at [554, 460] on div "Elbette, önceki analize dayanarak ayrı kampanyalar için potansiyeli en yüksek ü…" at bounding box center [476, 498] width 622 height 522
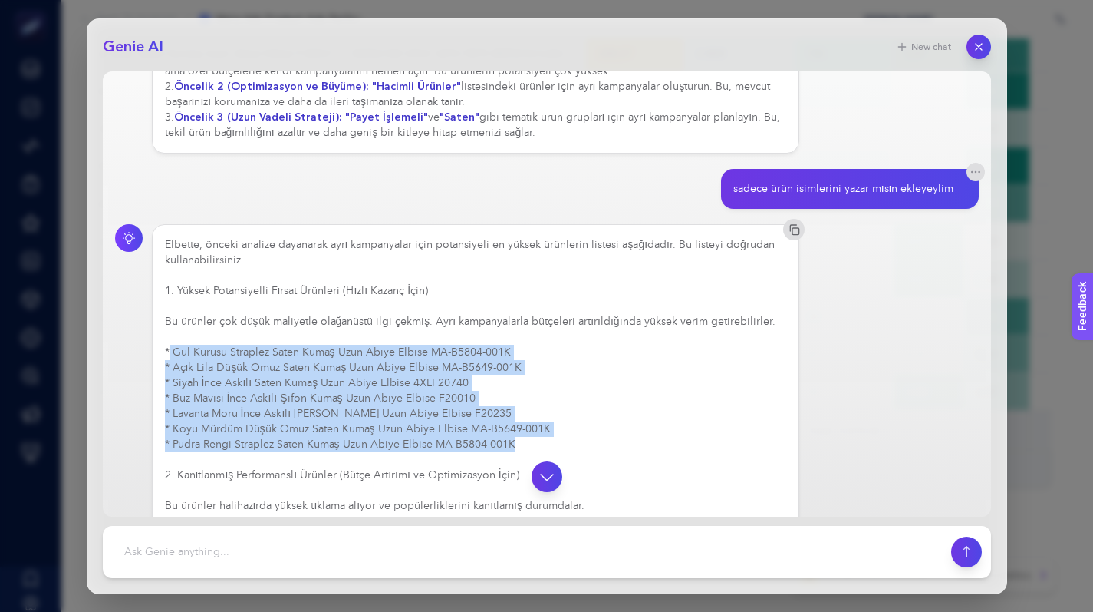
drag, startPoint x: 168, startPoint y: 371, endPoint x: 540, endPoint y: 452, distance: 380.9
click at [540, 452] on div "Elbette, önceki analize dayanarak ayrı kampanyalar için potansiyeli en yüksek ü…" at bounding box center [476, 521] width 622 height 568
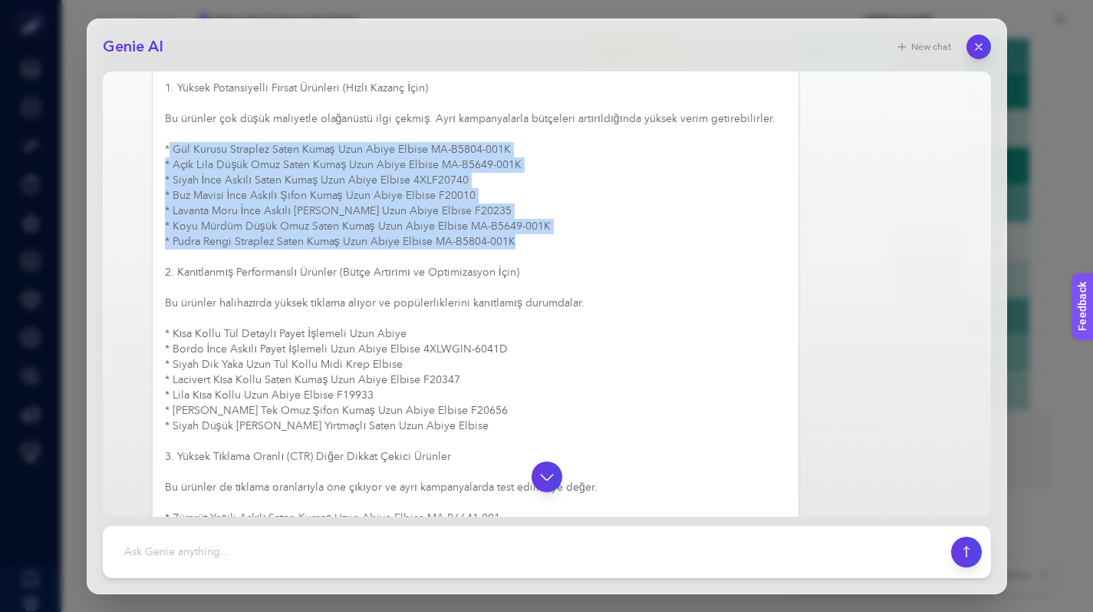
scroll to position [2258, 0]
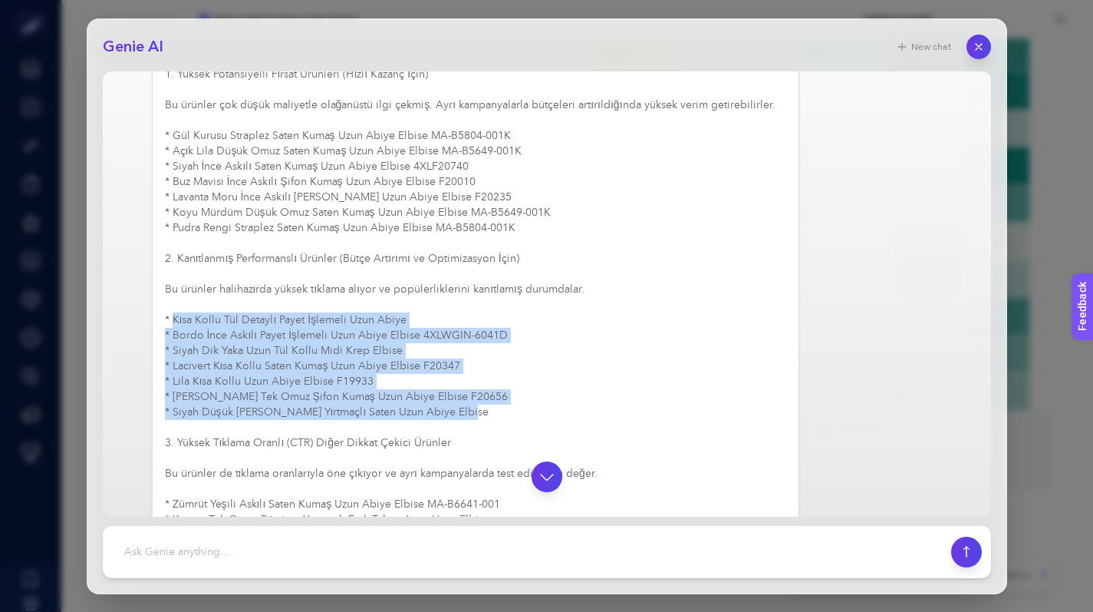
drag, startPoint x: 173, startPoint y: 334, endPoint x: 496, endPoint y: 425, distance: 335.7
click at [496, 425] on div "Elbette, önceki analize dayanarak ayrı kampanyalar için potansiyeli en yüksek ü…" at bounding box center [476, 305] width 622 height 568
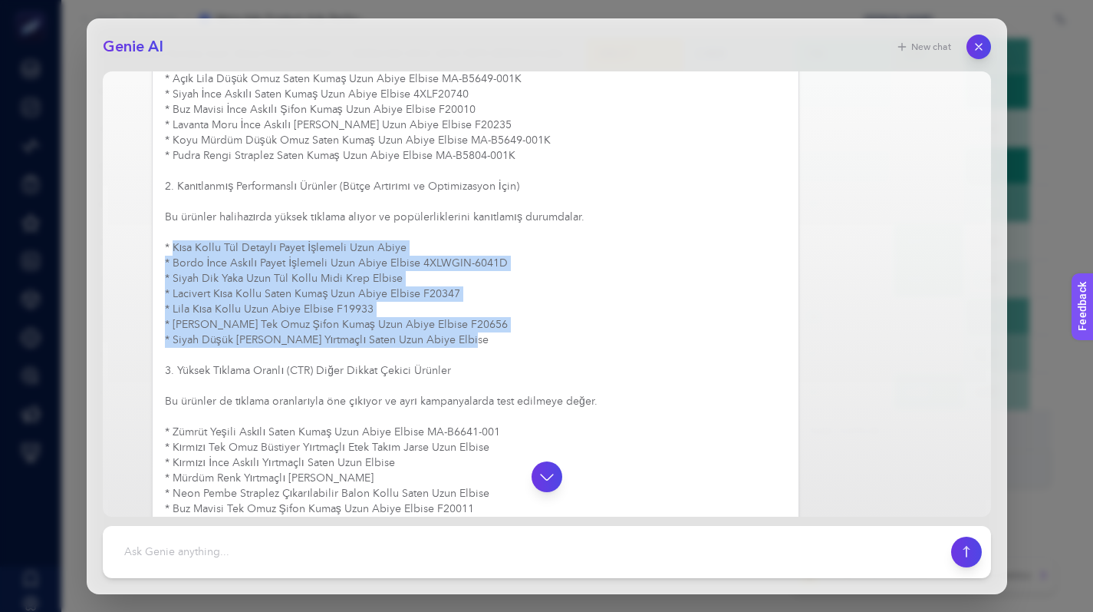
scroll to position [2396, 0]
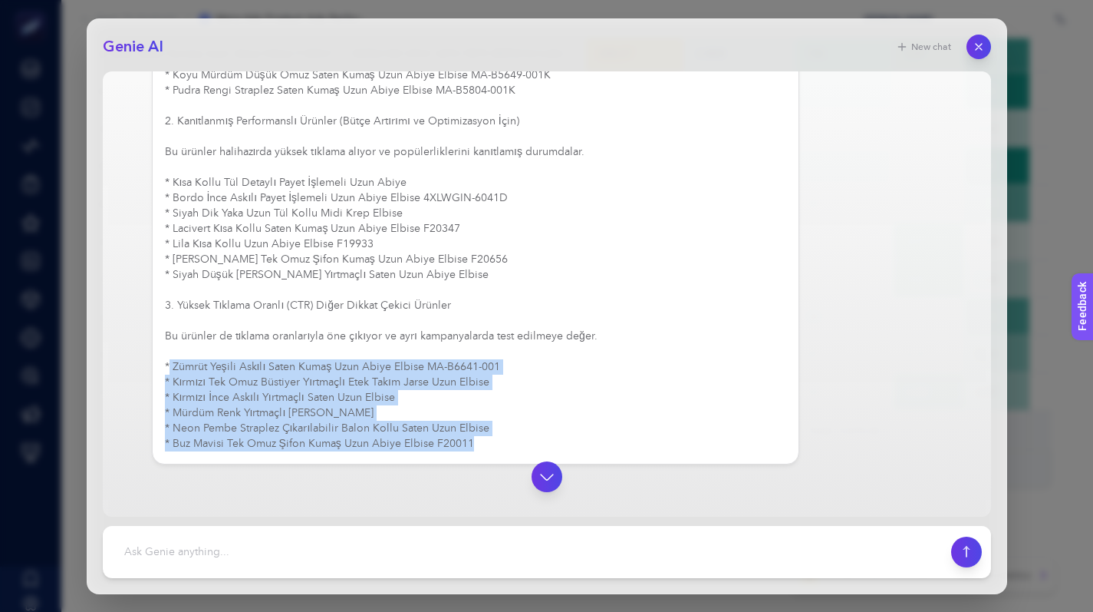
drag, startPoint x: 170, startPoint y: 382, endPoint x: 563, endPoint y: 463, distance: 401.8
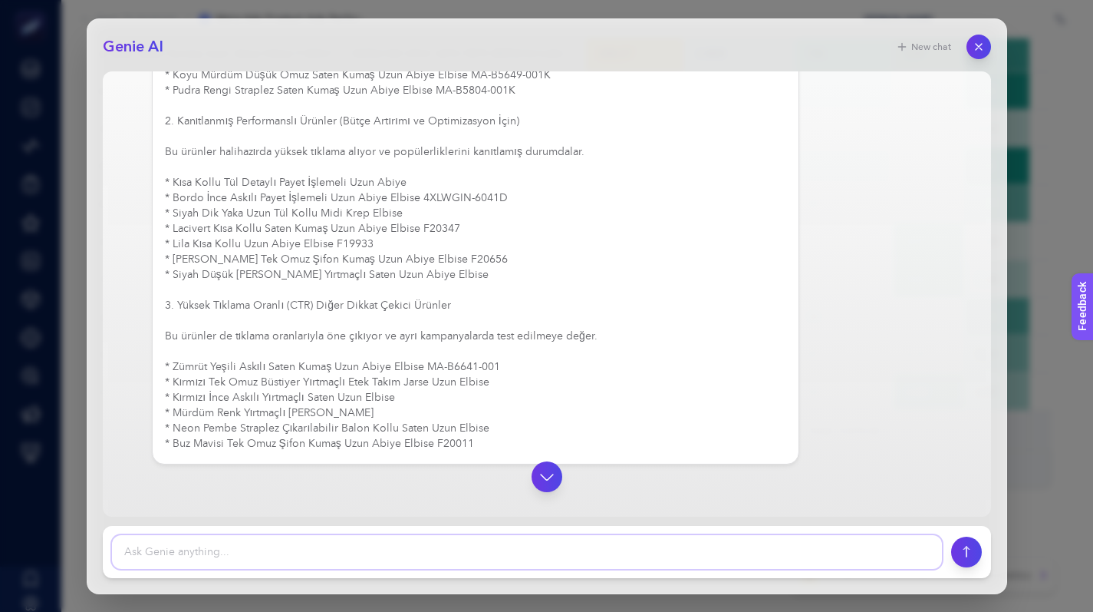
click at [210, 549] on textarea at bounding box center [527, 552] width 830 height 34
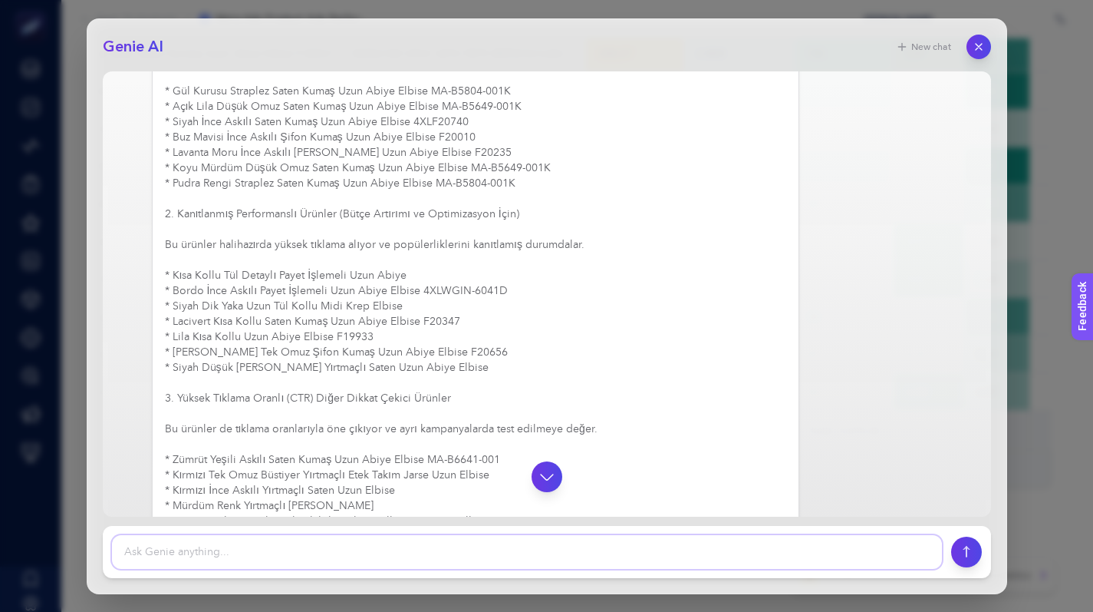
scroll to position [2328, 0]
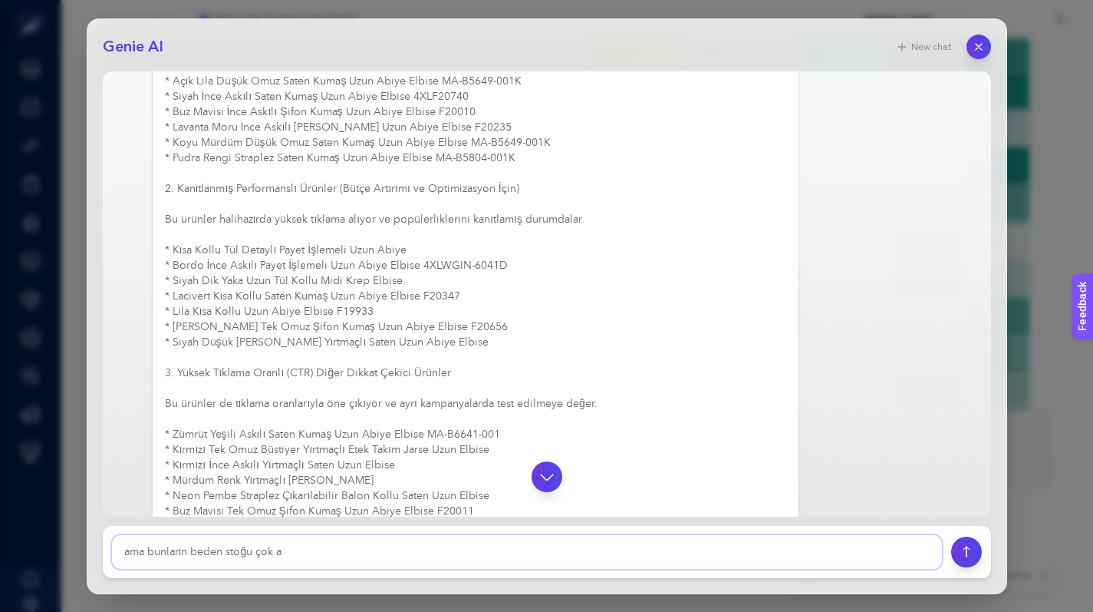
type textarea "ama bunların beden stoğu çok az"
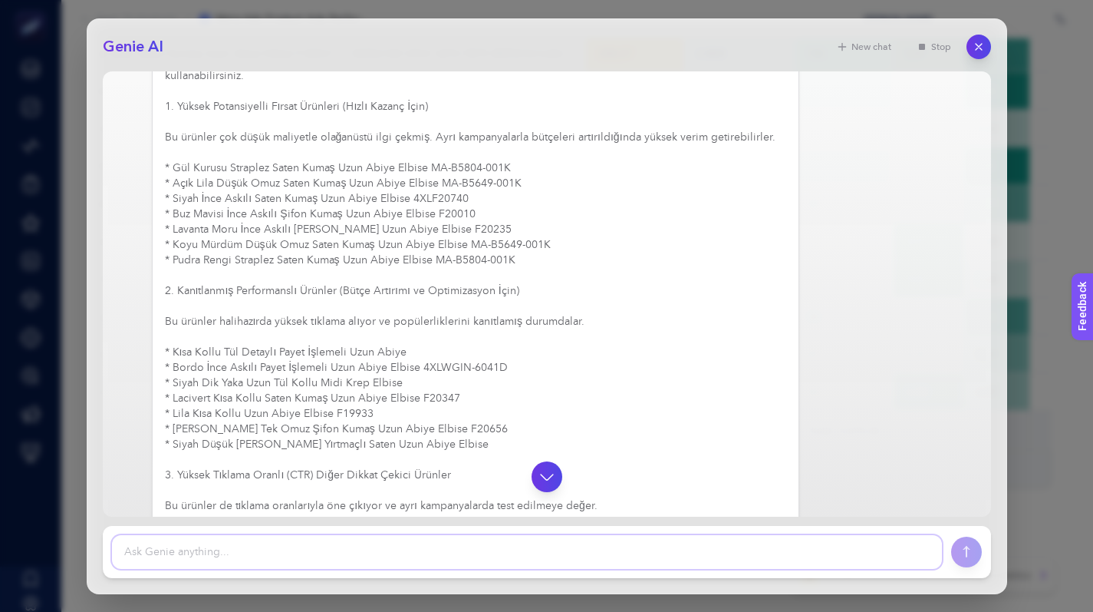
scroll to position [2220, 0]
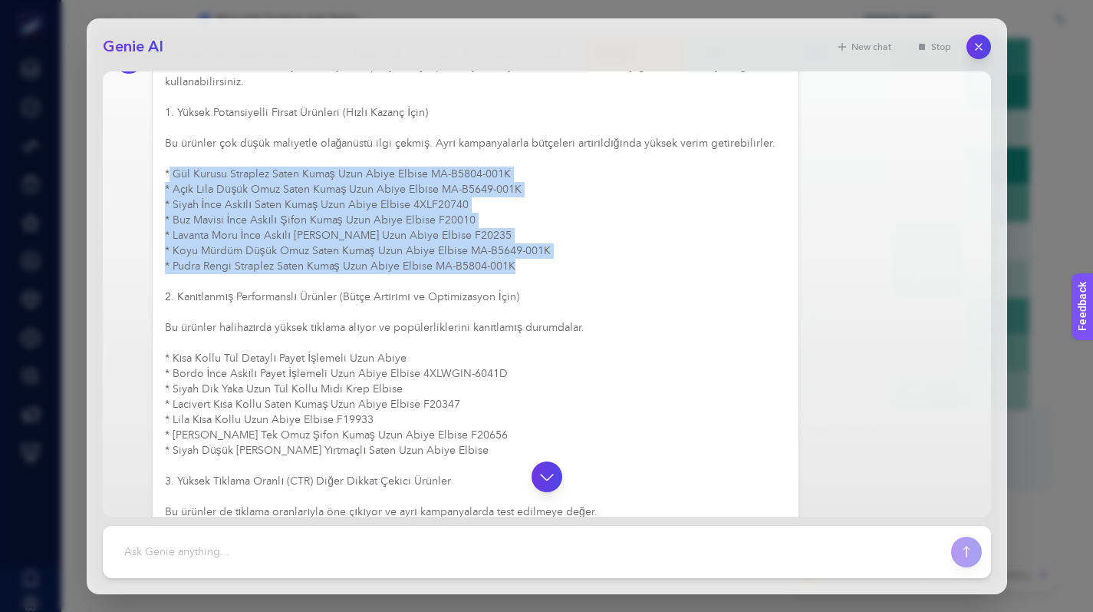
drag, startPoint x: 169, startPoint y: 189, endPoint x: 516, endPoint y: 279, distance: 358.3
click at [516, 279] on div "Elbette, önceki analize dayanarak ayrı kampanyalar için potansiyeli en yüksek ü…" at bounding box center [476, 343] width 622 height 568
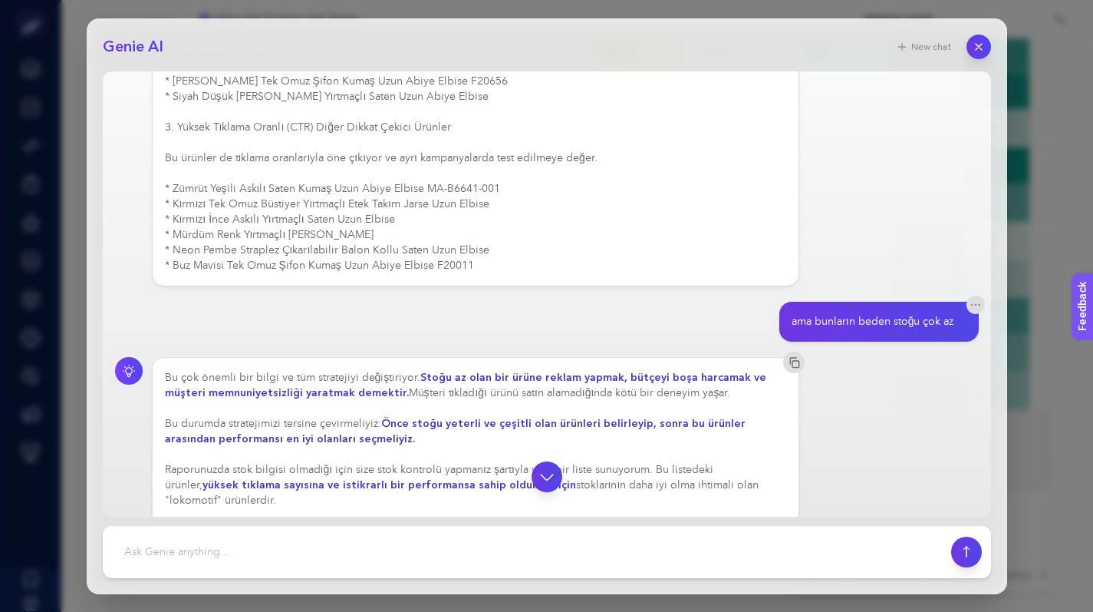
scroll to position [2662, 0]
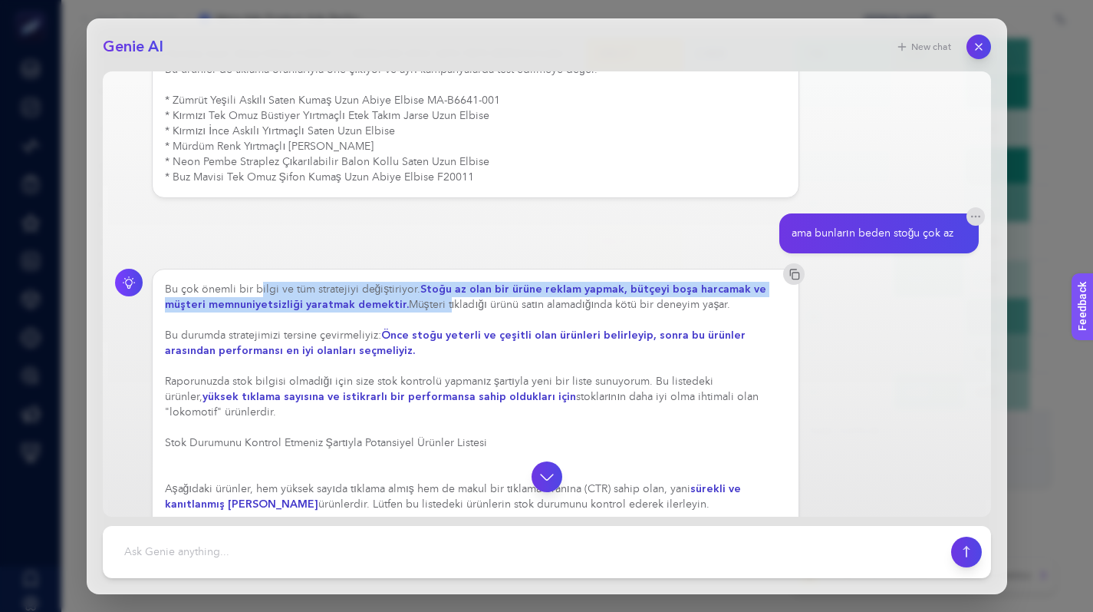
drag, startPoint x: 257, startPoint y: 300, endPoint x: 436, endPoint y: 312, distance: 179.2
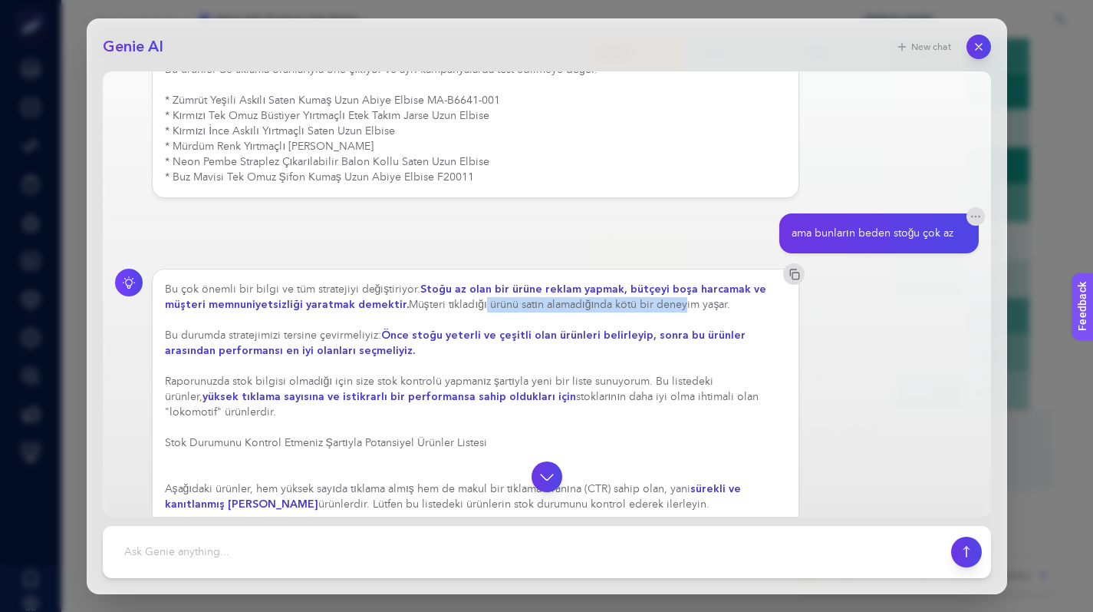
drag, startPoint x: 473, startPoint y: 314, endPoint x: 671, endPoint y: 315, distance: 197.2
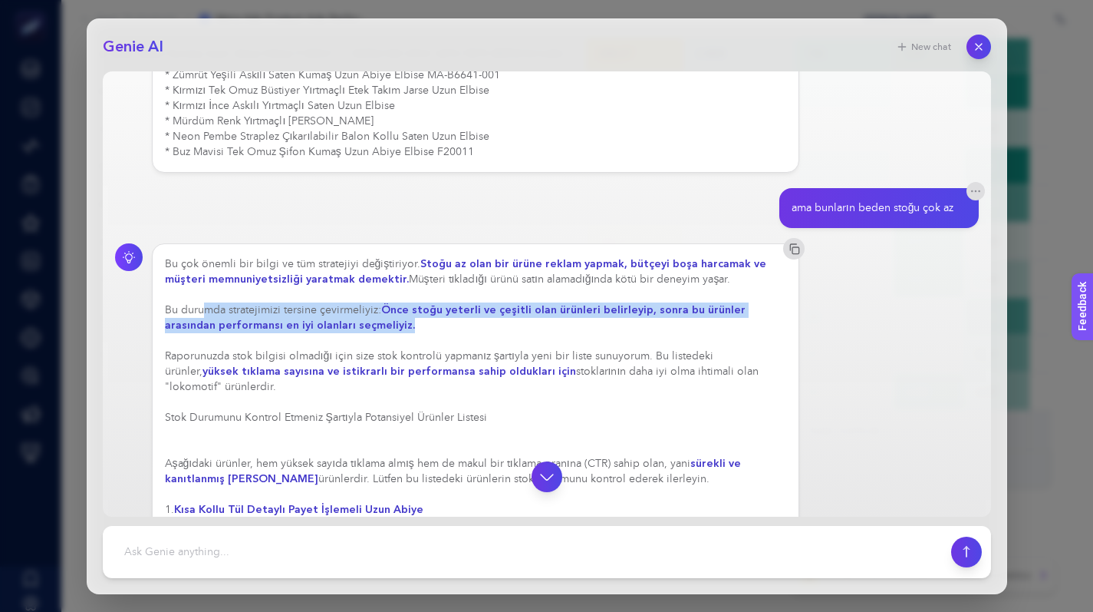
drag, startPoint x: 203, startPoint y: 329, endPoint x: 491, endPoint y: 332, distance: 288.5
click at [483, 332] on div "Bu çok önemli bir bilgi ve tüm stratejiyi değiştiriyor. Stoğu az olan bir ürüne…" at bounding box center [476, 609] width 622 height 706
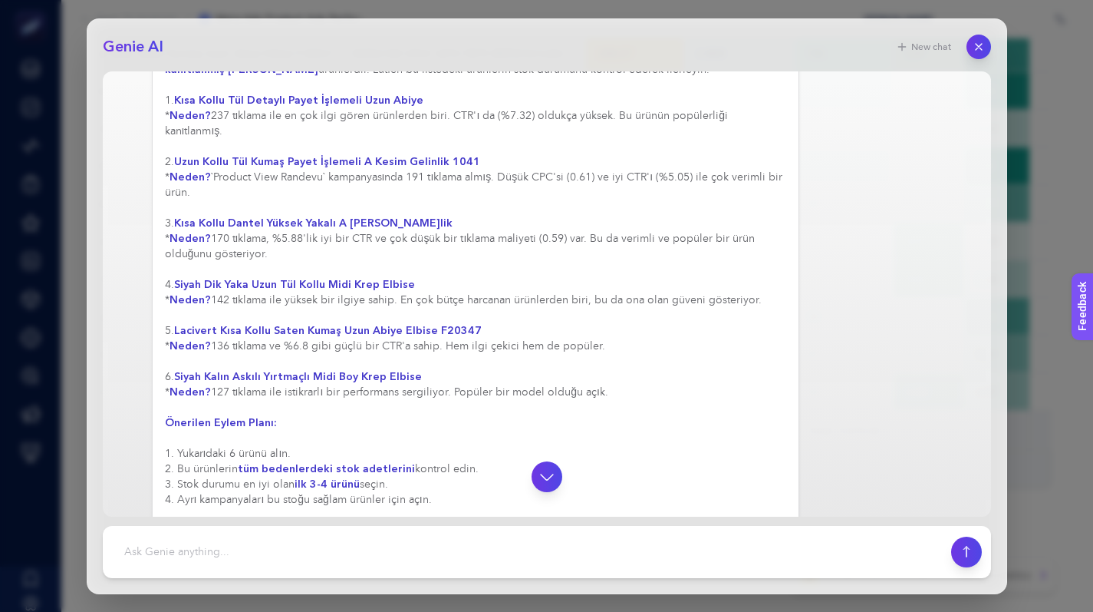
scroll to position [3174, 0]
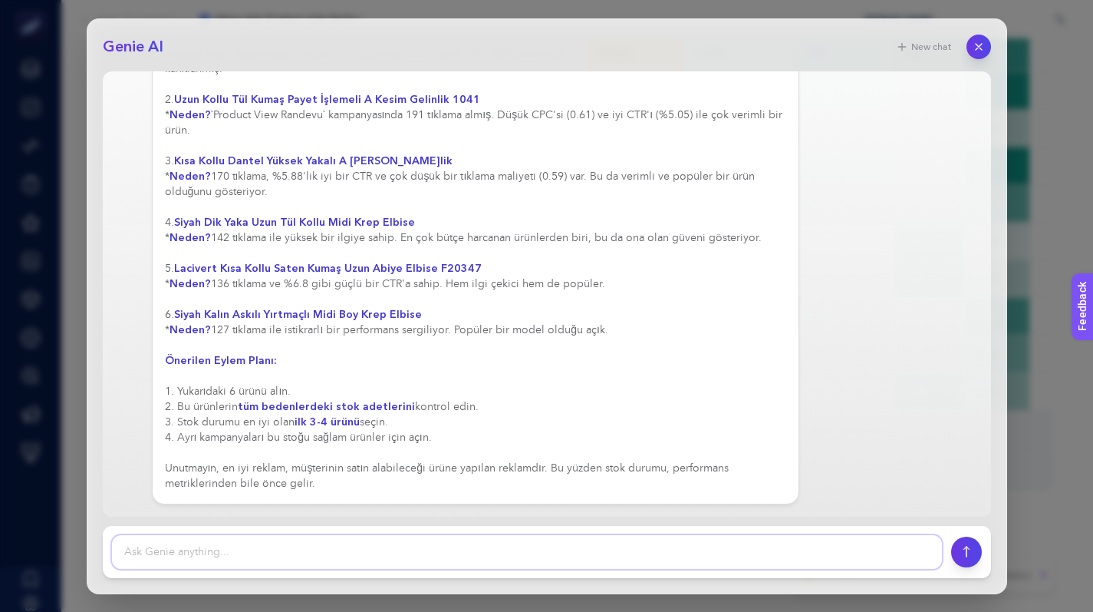
click at [256, 559] on textarea at bounding box center [527, 552] width 830 height 34
type textarea "i"
type textarea "ama bana abiye lazım gelinlik istemiyoruö"
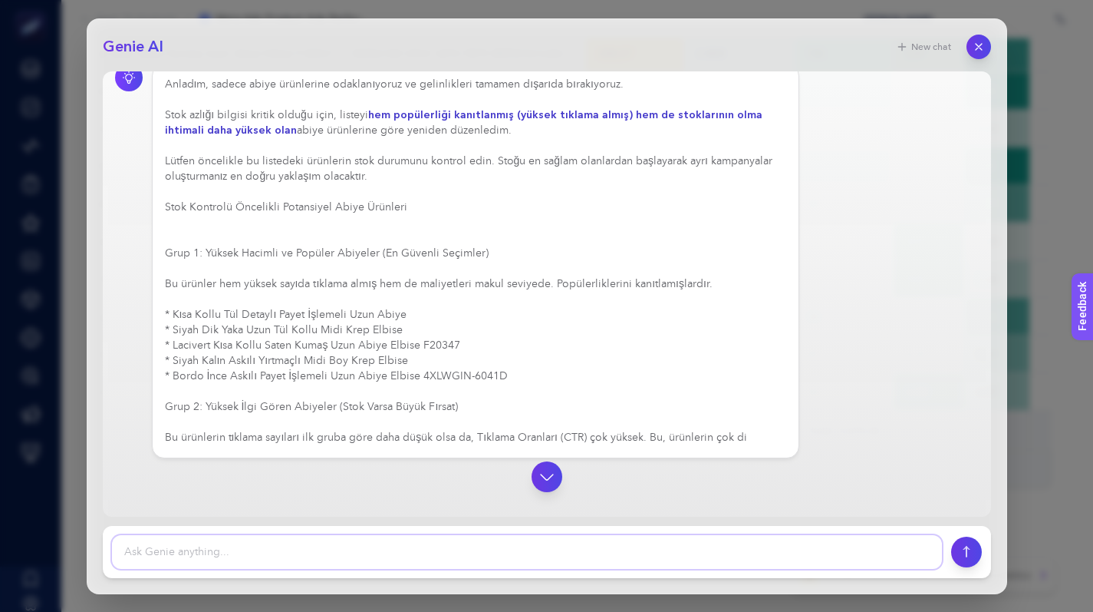
scroll to position [3676, 0]
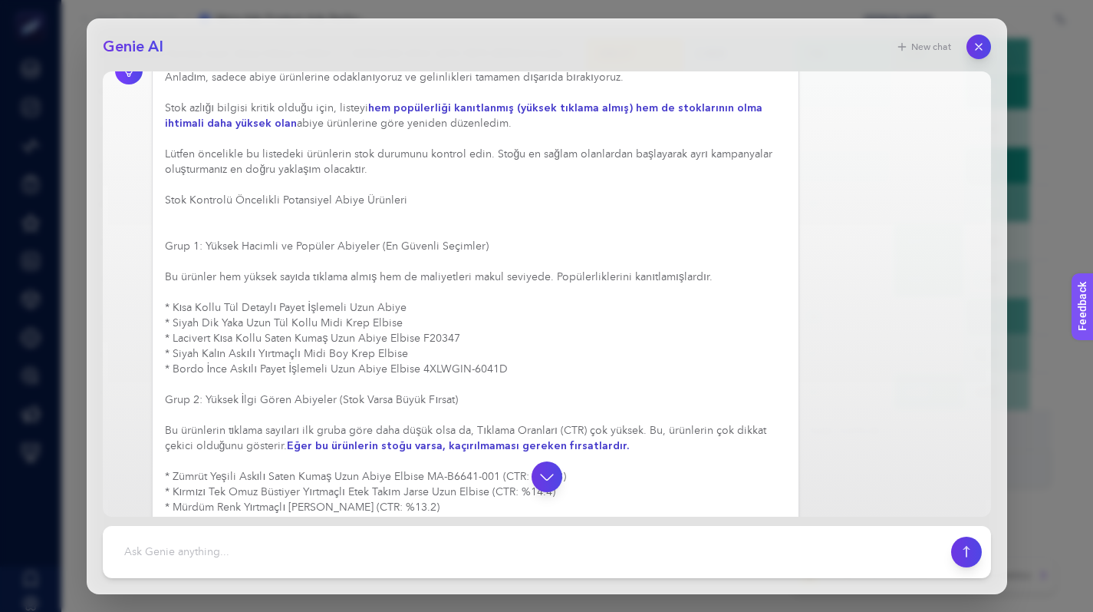
drag, startPoint x: 508, startPoint y: 385, endPoint x: 228, endPoint y: 358, distance: 281.4
click at [228, 358] on div "Anladım, sadece abiye ürünlerine odaklanıyoruz ve gelinlikleri tamamen dışarıda…" at bounding box center [476, 300] width 622 height 460
click at [295, 365] on div "Anladım, sadece abiye ürünlerine odaklanıyoruz ve gelinlikleri tamamen dışarıda…" at bounding box center [476, 308] width 622 height 476
click at [422, 373] on div "Anladım, sadece abiye ürünlerine odaklanıyoruz ve gelinlikleri tamamen dışarıda…" at bounding box center [476, 315] width 622 height 491
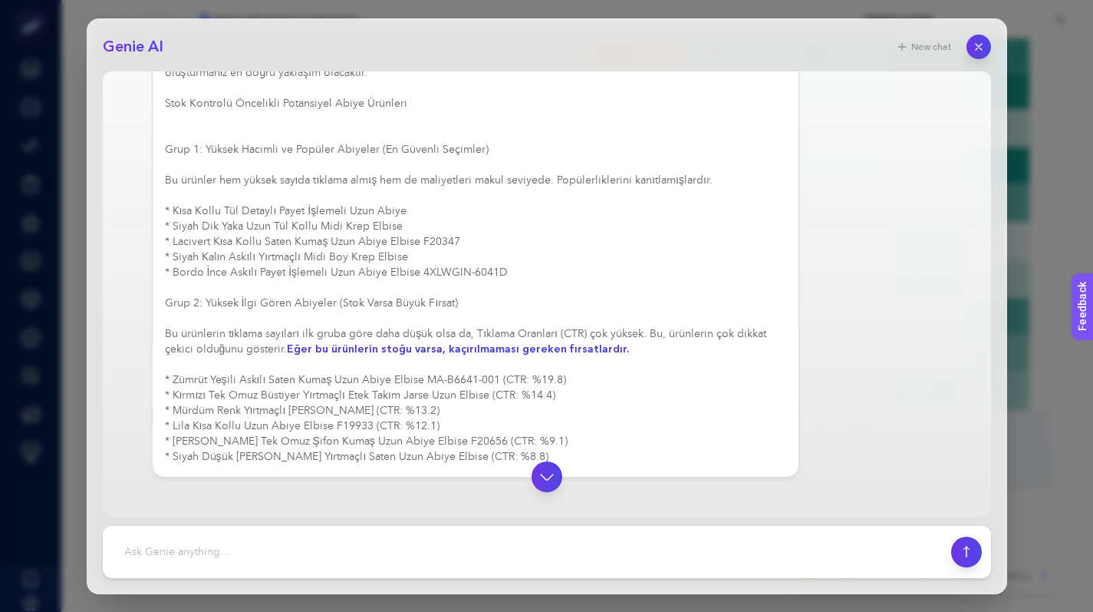
scroll to position [3761, 0]
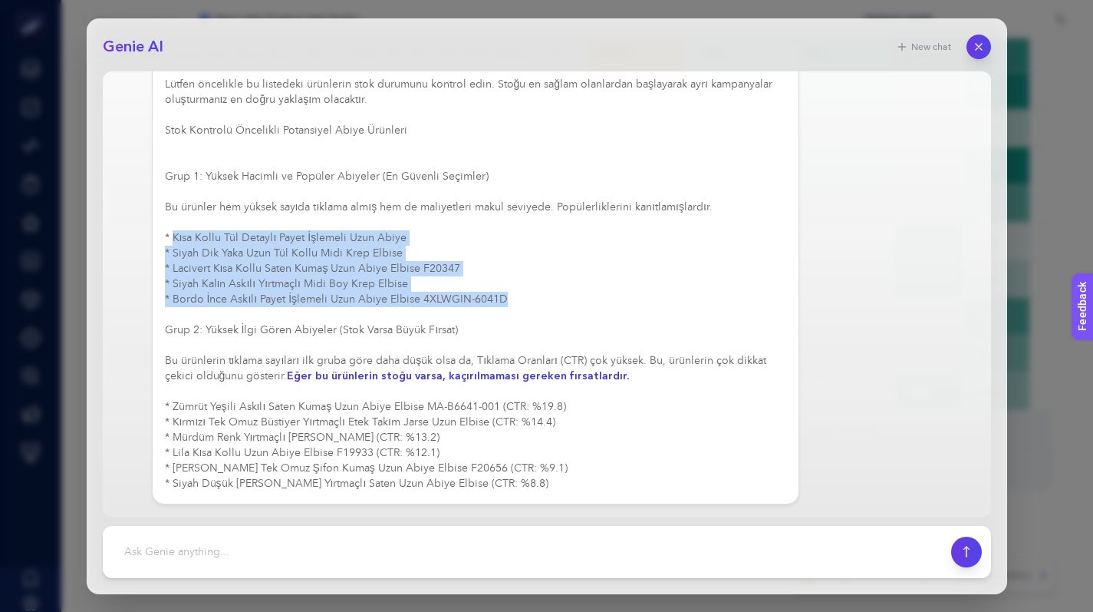
drag, startPoint x: 171, startPoint y: 237, endPoint x: 519, endPoint y: 301, distance: 354.1
click at [519, 301] on div "Anladım, sadece abiye ürünlerine odaklanıyoruz ve gelinlikleri tamamen dışarıda…" at bounding box center [476, 245] width 622 height 491
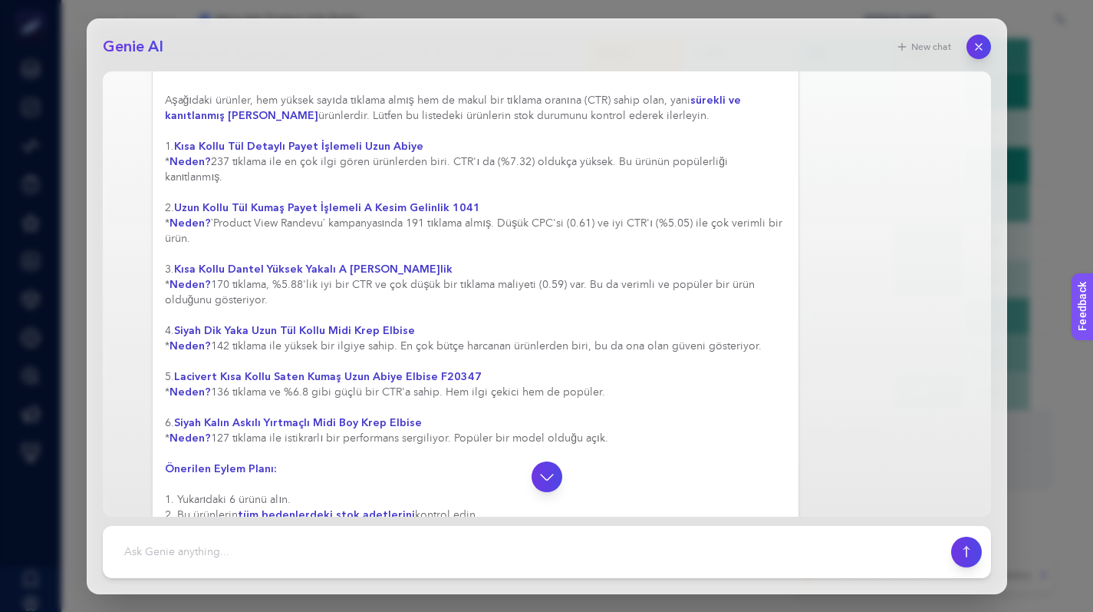
scroll to position [2493, 0]
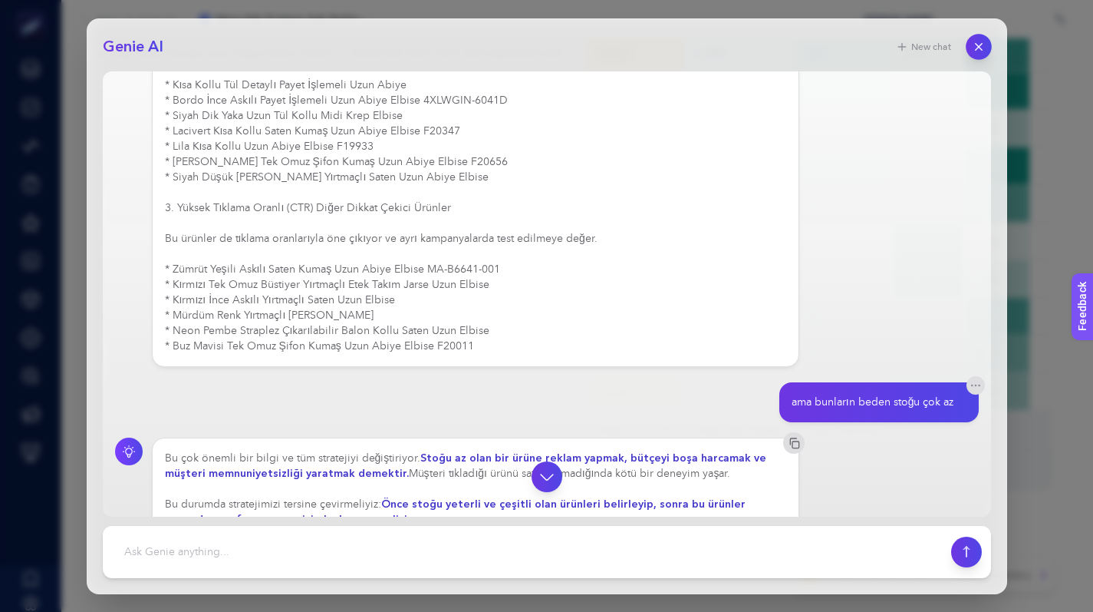
click at [969, 47] on button "button" at bounding box center [979, 47] width 26 height 26
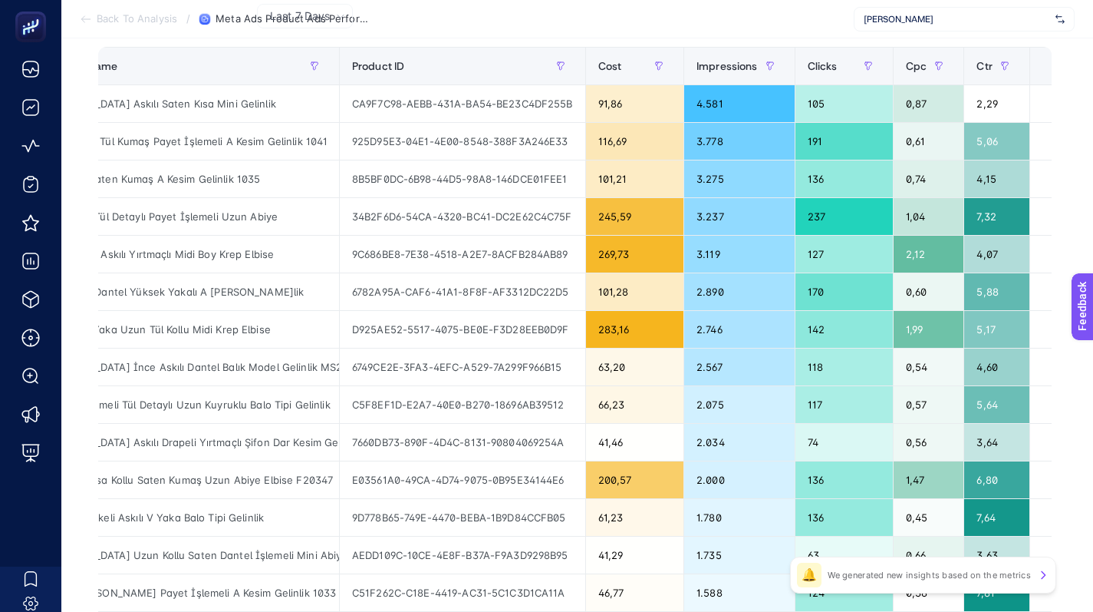
scroll to position [0, 0]
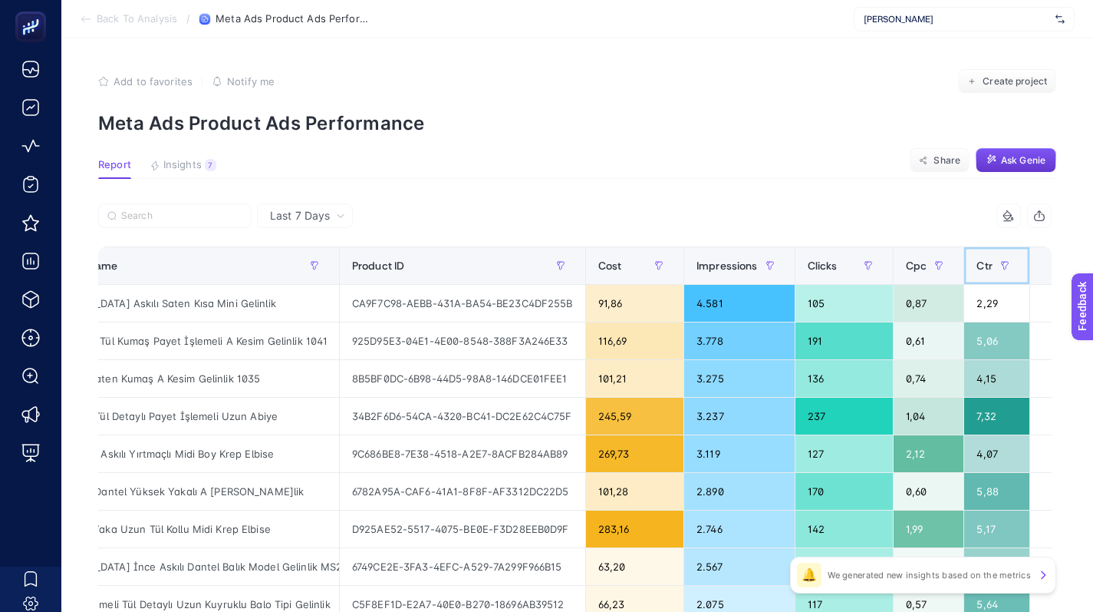
click at [1005, 272] on div at bounding box center [1005, 265] width 25 height 25
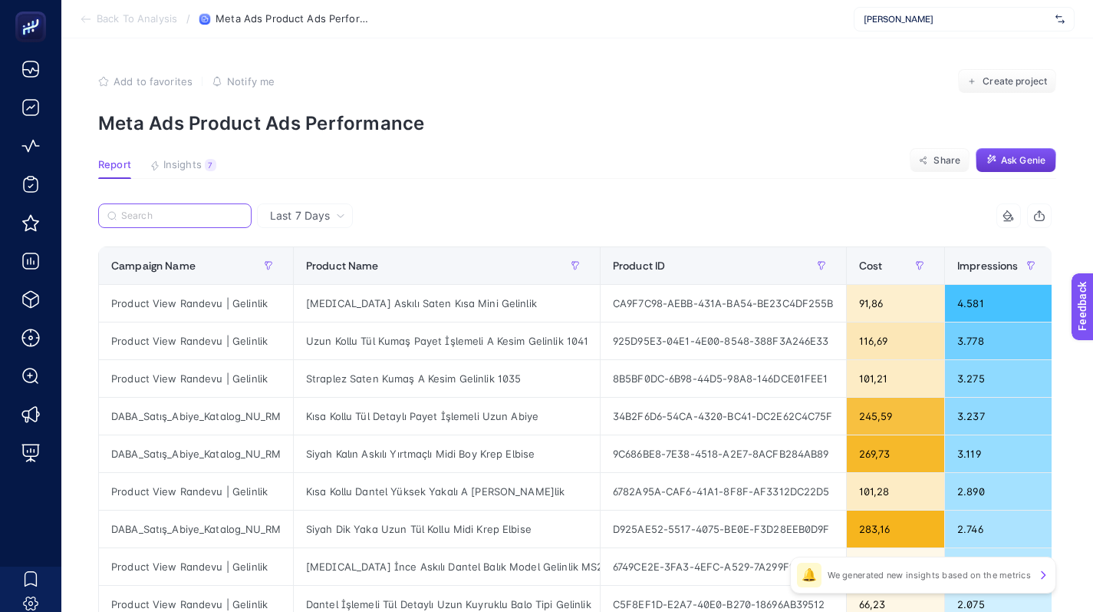
click at [179, 216] on input "Search" at bounding box center [181, 216] width 121 height 12
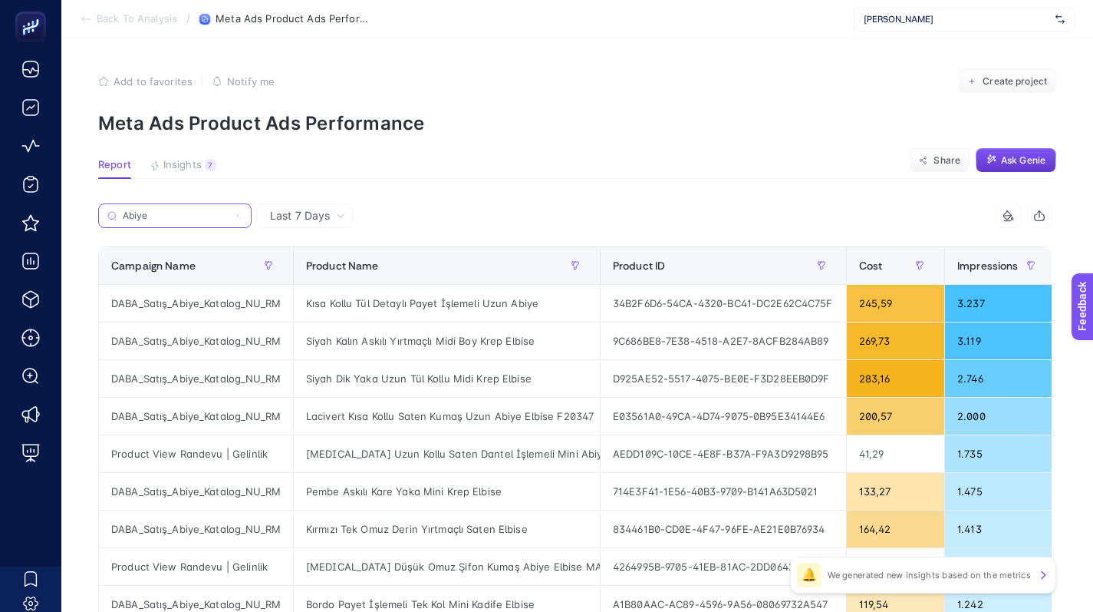
type input "Abiye"
click at [464, 207] on div "Abiye" at bounding box center [336, 220] width 477 height 34
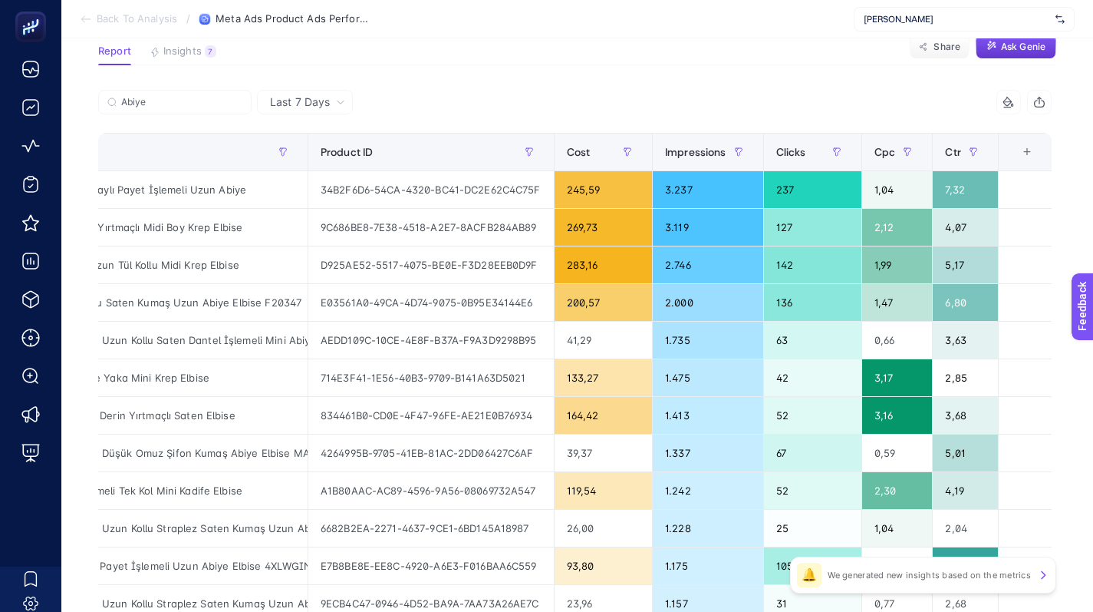
scroll to position [115, 0]
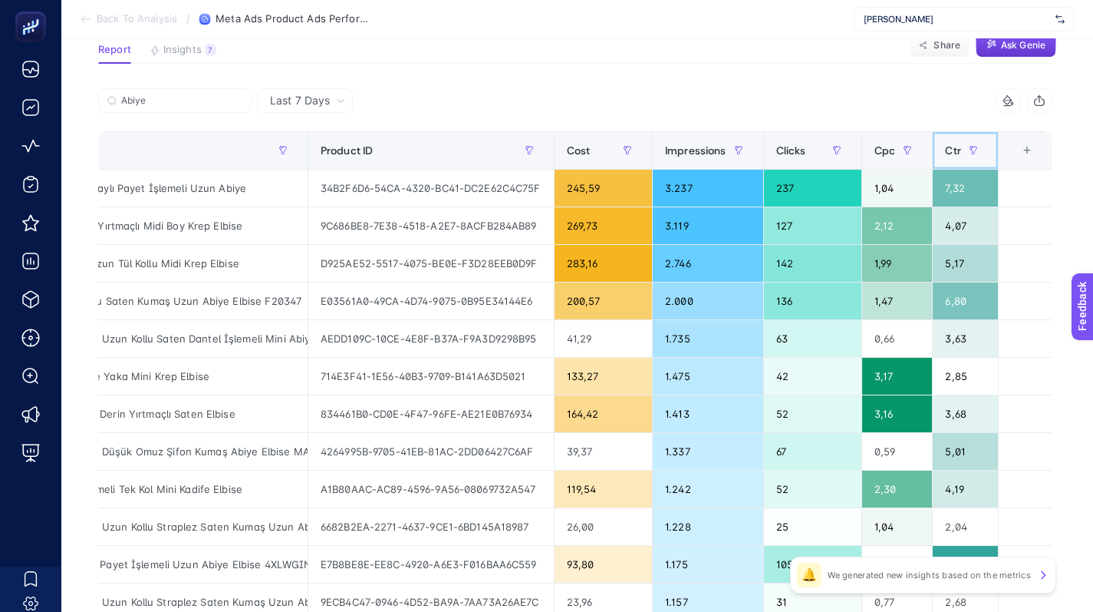
click at [961, 149] on span "Ctr" at bounding box center [952, 150] width 15 height 12
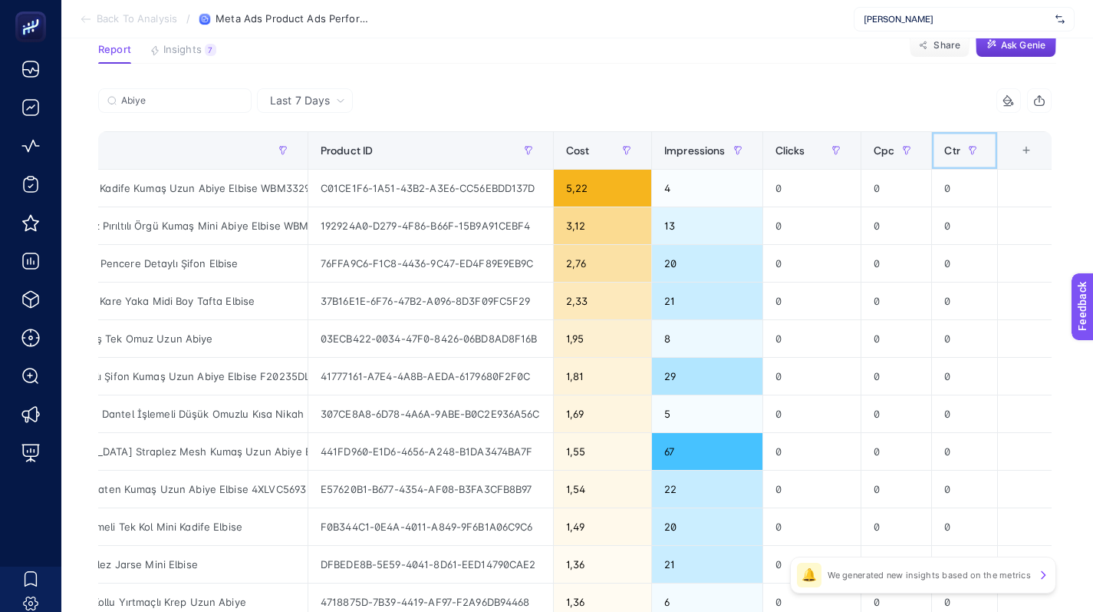
scroll to position [0, 291]
click at [961, 149] on span "Ctr" at bounding box center [953, 150] width 15 height 12
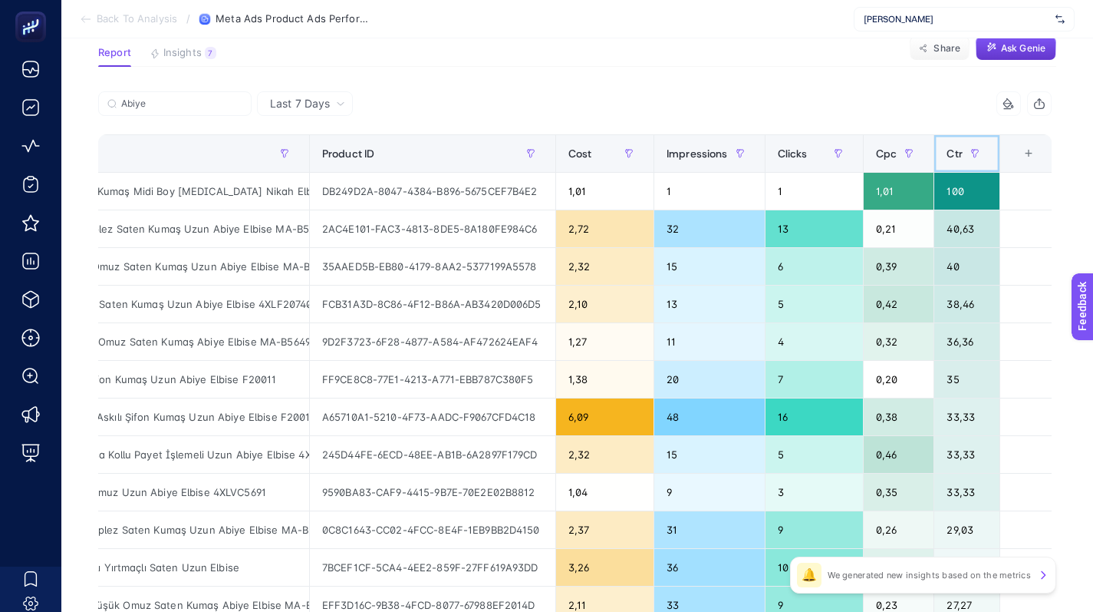
scroll to position [0, 0]
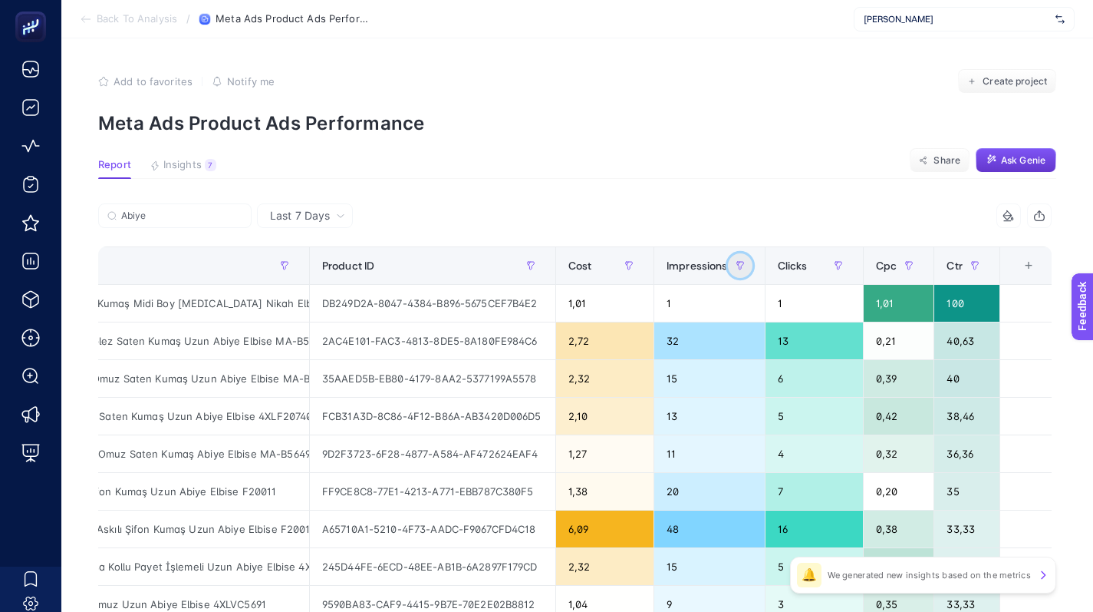
click at [740, 265] on icon "button" at bounding box center [740, 265] width 9 height 9
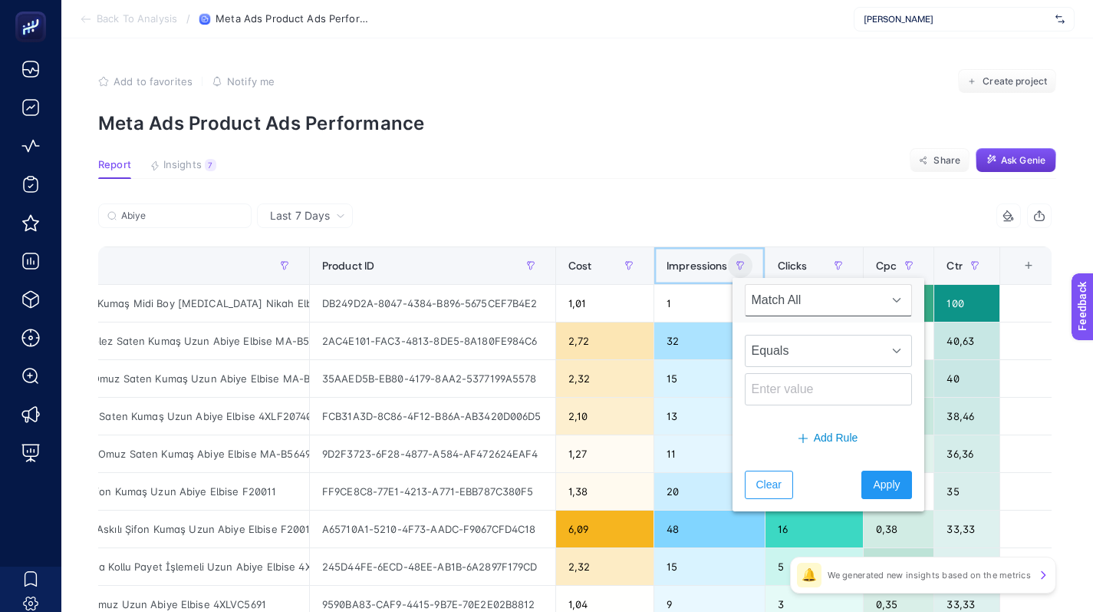
click at [702, 268] on span "Impressions" at bounding box center [697, 265] width 61 height 12
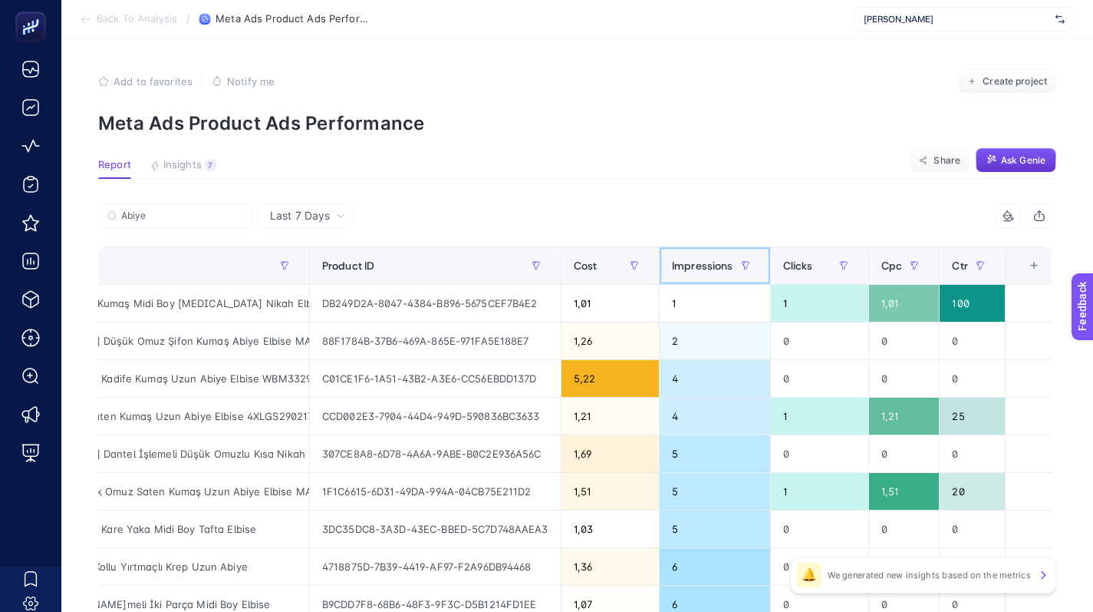
click at [702, 268] on span "Impressions" at bounding box center [702, 265] width 61 height 12
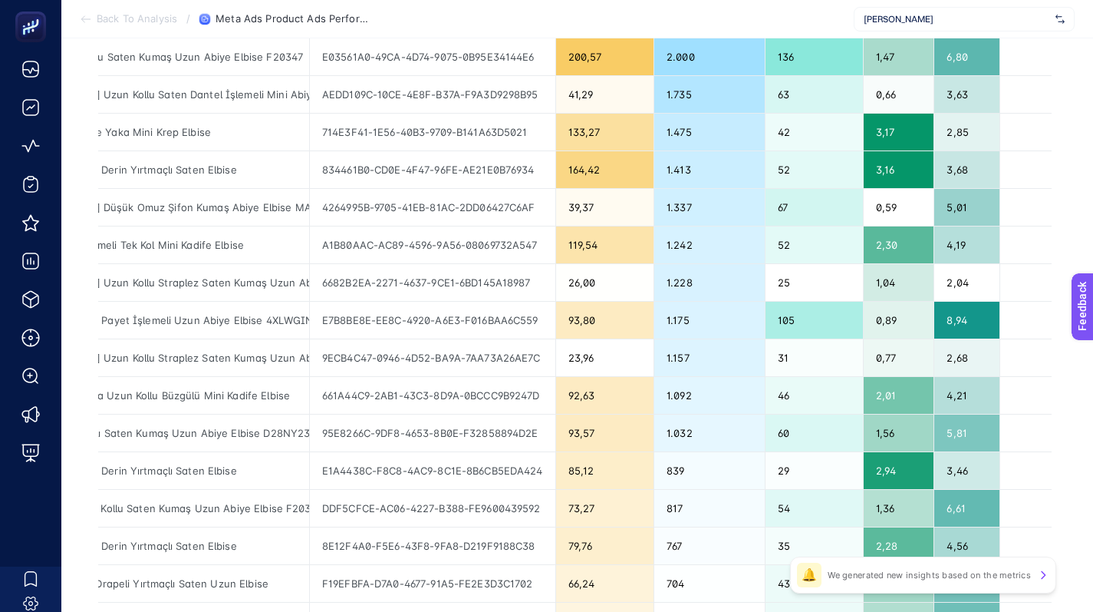
scroll to position [397, 0]
